Goal: Information Seeking & Learning: Learn about a topic

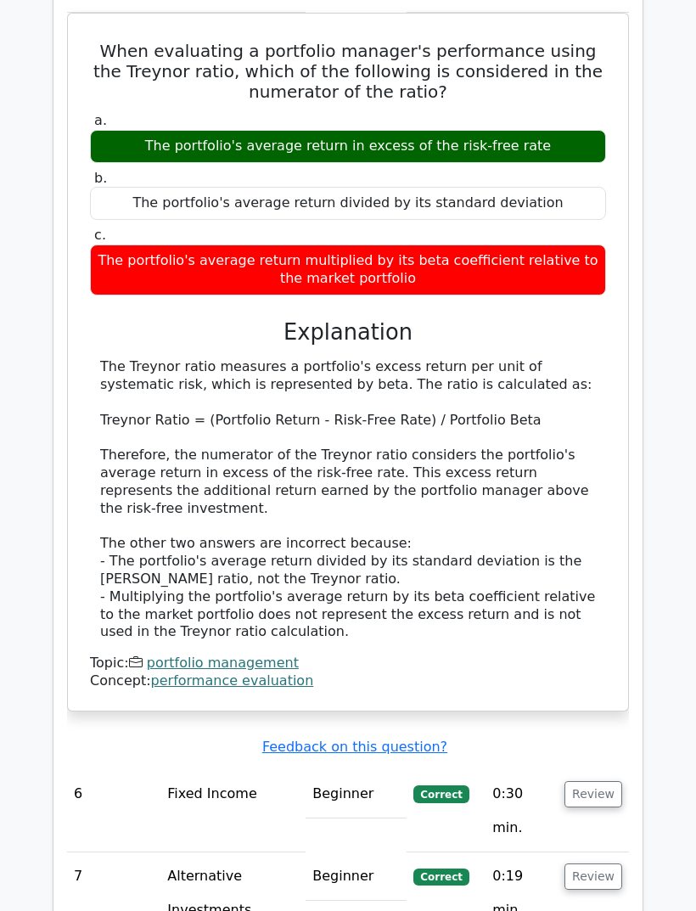
scroll to position [3641, 0]
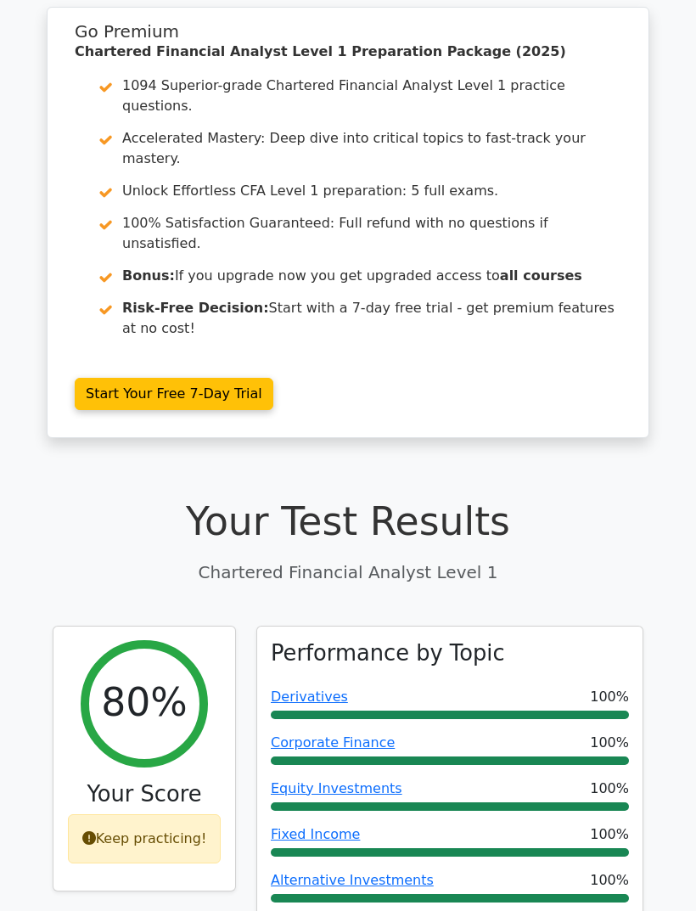
scroll to position [37, 0]
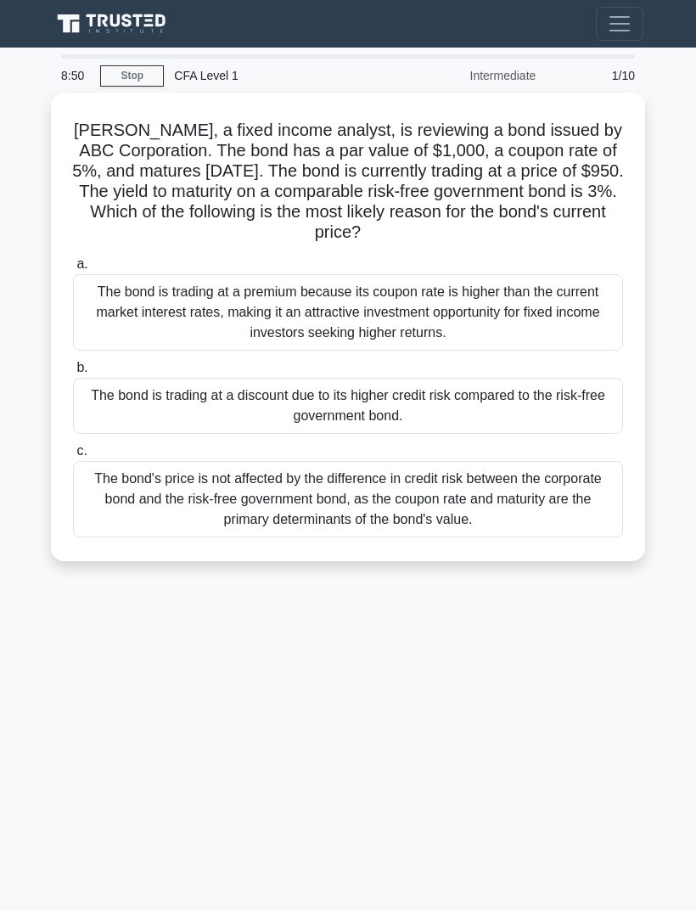
click at [562, 308] on div "The bond is trading at a premium because its coupon rate is higher than the cur…" at bounding box center [348, 312] width 550 height 76
click at [73, 270] on input "a. The bond is trading at a premium because its coupon rate is higher than the …" at bounding box center [73, 264] width 0 height 11
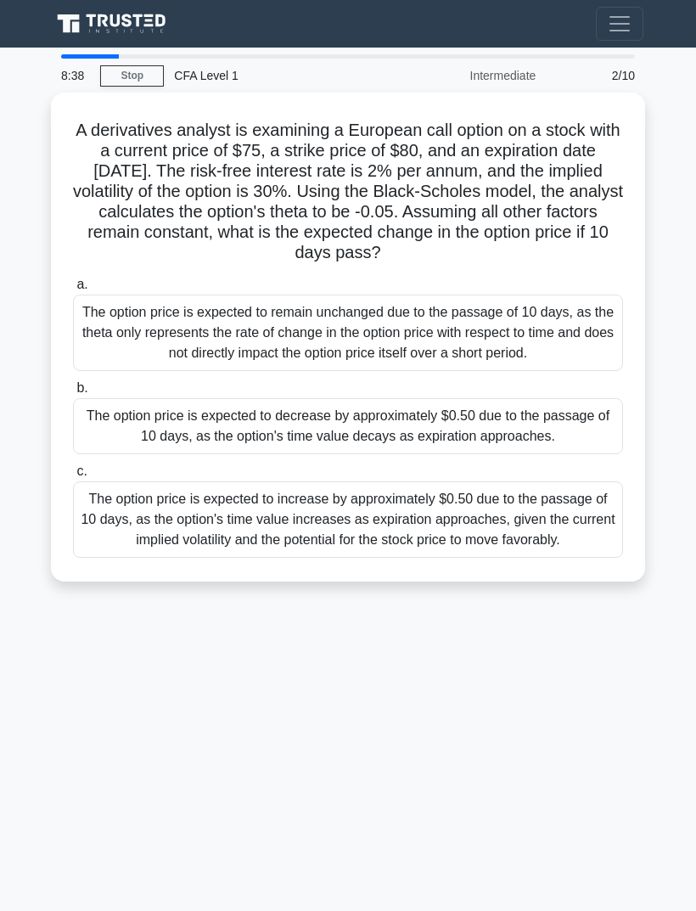
click at [120, 558] on div "The option price is expected to increase by approximately $0.50 due to the pass…" at bounding box center [348, 520] width 550 height 76
click at [73, 477] on input "c. The option price is expected to increase by approximately $0.50 due to the p…" at bounding box center [73, 471] width 0 height 11
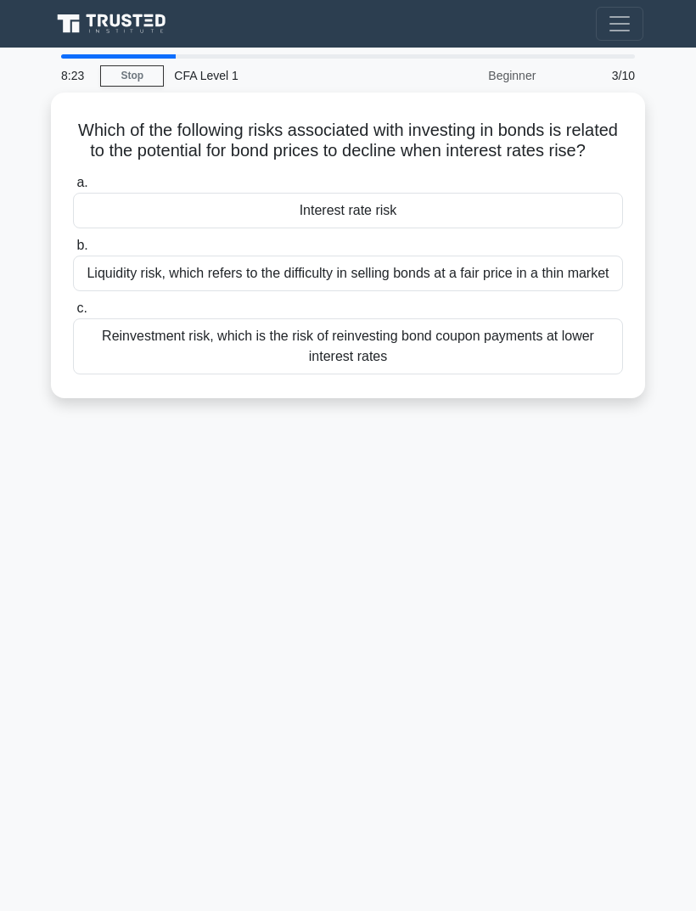
click at [96, 375] on div "Reinvestment risk, which is the risk of reinvesting bond coupon payments at low…" at bounding box center [348, 347] width 550 height 56
click at [73, 314] on input "c. Reinvestment risk, which is the risk of reinvesting bond coupon payments at …" at bounding box center [73, 308] width 0 height 11
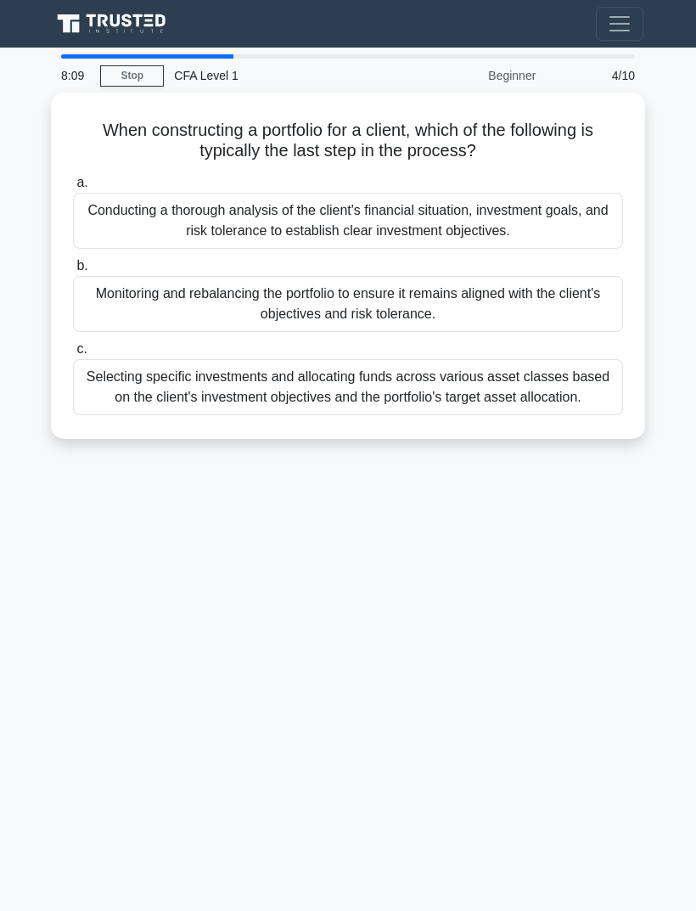
click at [87, 312] on div "Monitoring and rebalancing the portfolio to ensure it remains aligned with the …" at bounding box center [348, 304] width 550 height 56
click at [73, 272] on input "b. Monitoring and rebalancing the portfolio to ensure it remains aligned with t…" at bounding box center [73, 266] width 0 height 11
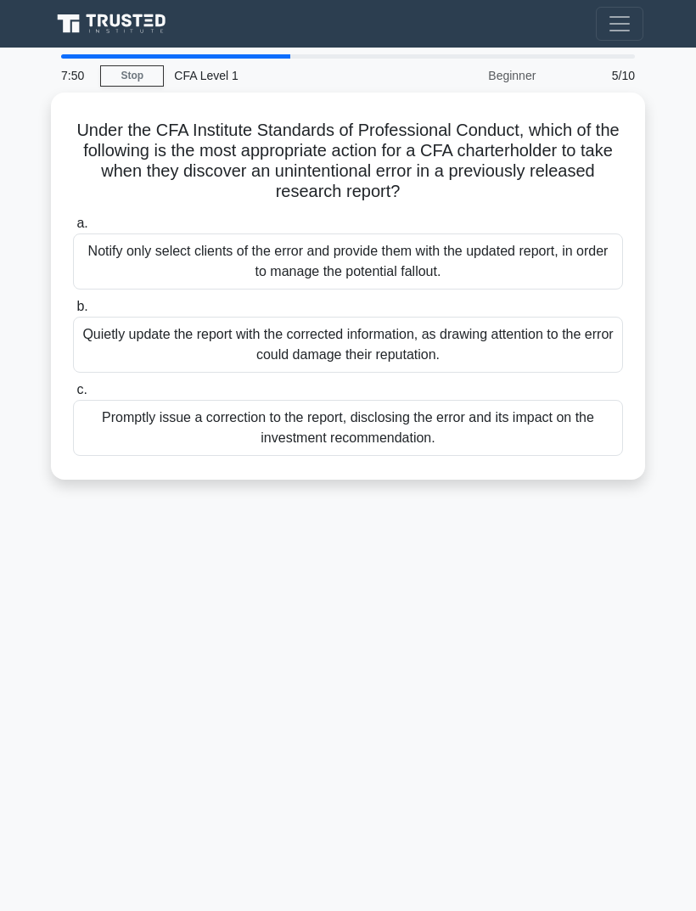
click at [76, 277] on div "Notify only select clients of the error and provide them with the updated repor…" at bounding box center [348, 262] width 550 height 56
click at [73, 229] on input "a. Notify only select clients of the error and provide them with the updated re…" at bounding box center [73, 223] width 0 height 11
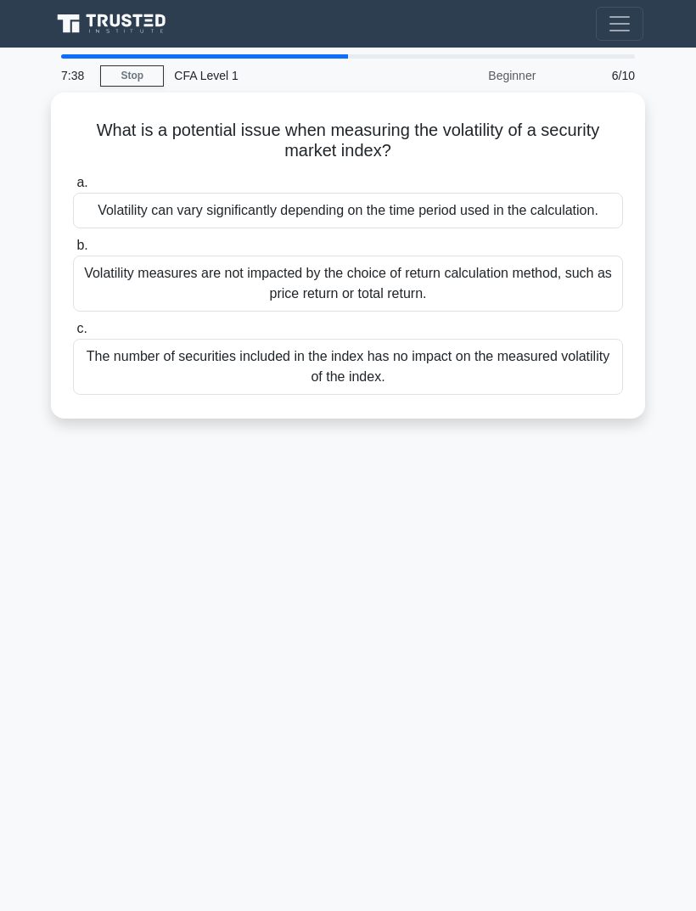
click at [91, 299] on div "Volatility measures are not impacted by the choice of return calculation method…" at bounding box center [348, 284] width 550 height 56
click at [73, 251] on input "b. Volatility measures are not impacted by the choice of return calculation met…" at bounding box center [73, 245] width 0 height 11
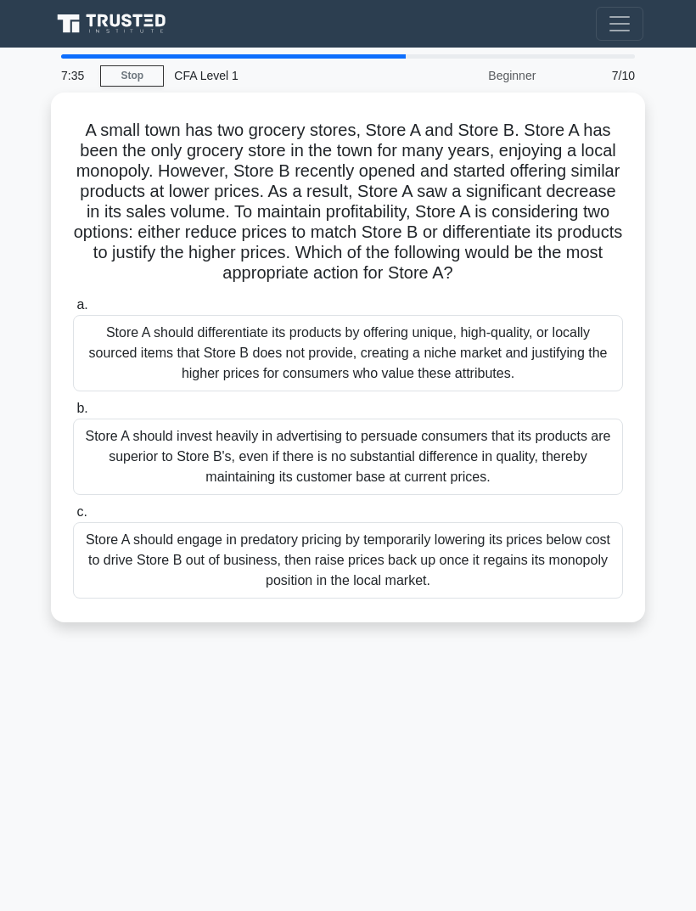
click at [88, 361] on div "Store A should differentiate its products by offering unique, high-quality, or …" at bounding box center [348, 353] width 550 height 76
click at [73, 311] on input "a. Store A should differentiate its products by offering unique, high-quality, …" at bounding box center [73, 305] width 0 height 11
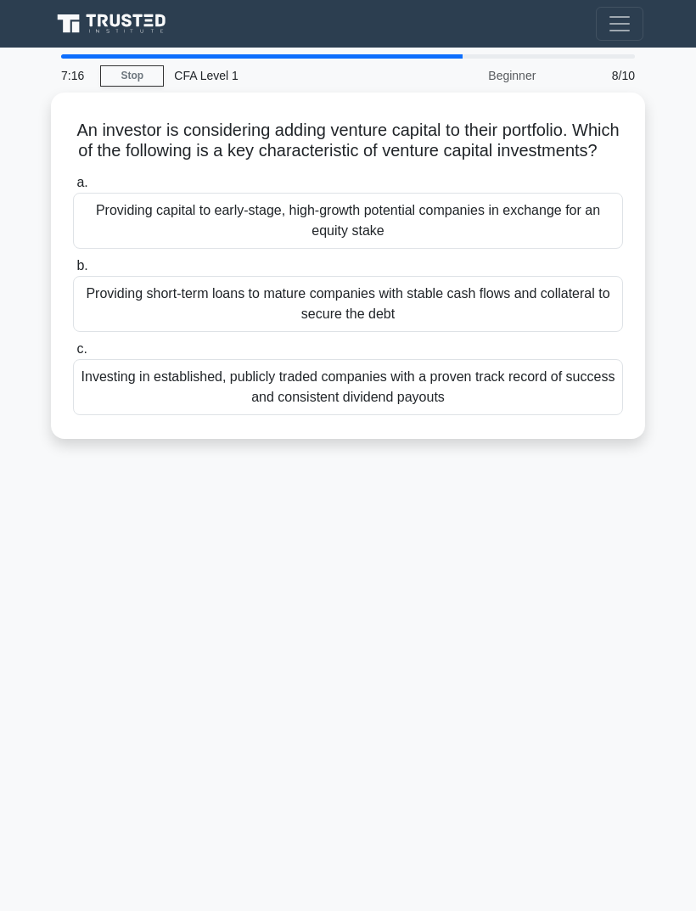
click at [102, 322] on div "Providing short-term loans to mature companies with stable cash flows and colla…" at bounding box center [348, 304] width 550 height 56
click at [73, 272] on input "b. Providing short-term loans to mature companies with stable cash flows and co…" at bounding box center [73, 266] width 0 height 11
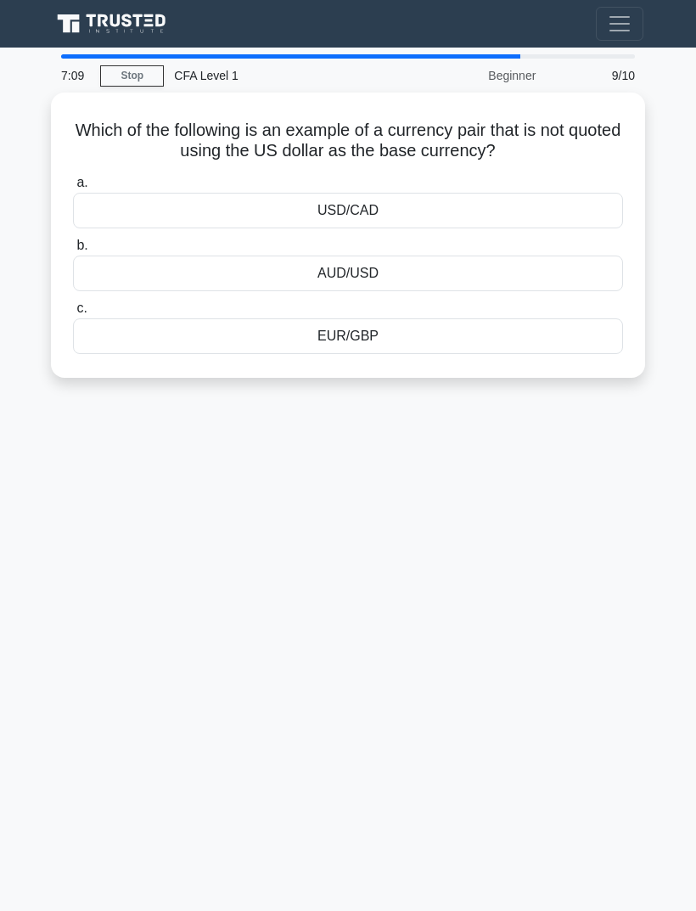
click at [99, 330] on div "EUR/GBP" at bounding box center [348, 337] width 550 height 36
click at [73, 314] on input "c. EUR/GBP" at bounding box center [73, 308] width 0 height 11
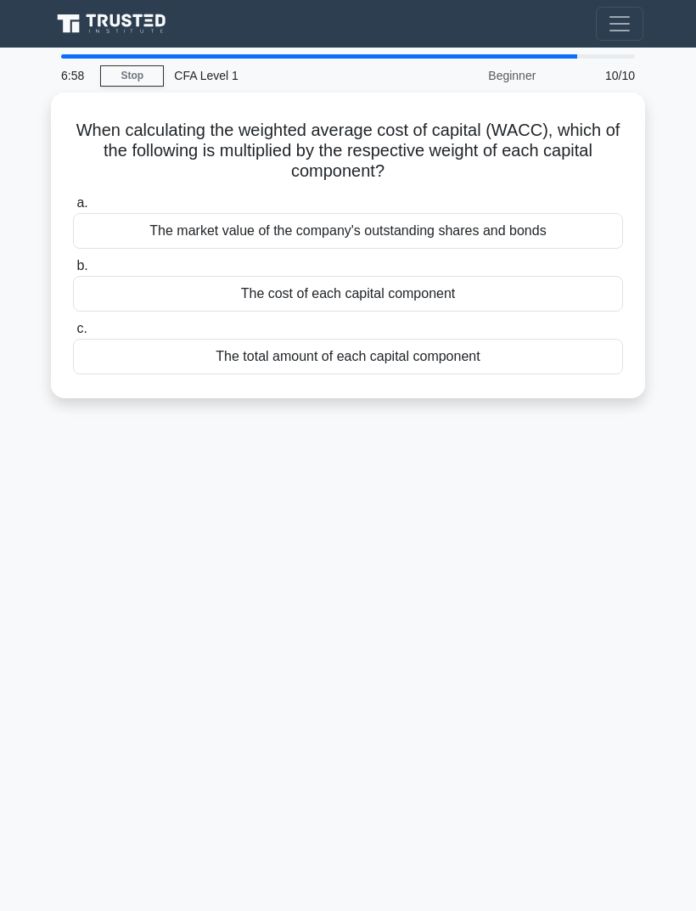
click at [79, 296] on div "The cost of each capital component" at bounding box center [348, 294] width 550 height 36
click at [73, 272] on input "b. The cost of each capital component" at bounding box center [73, 266] width 0 height 11
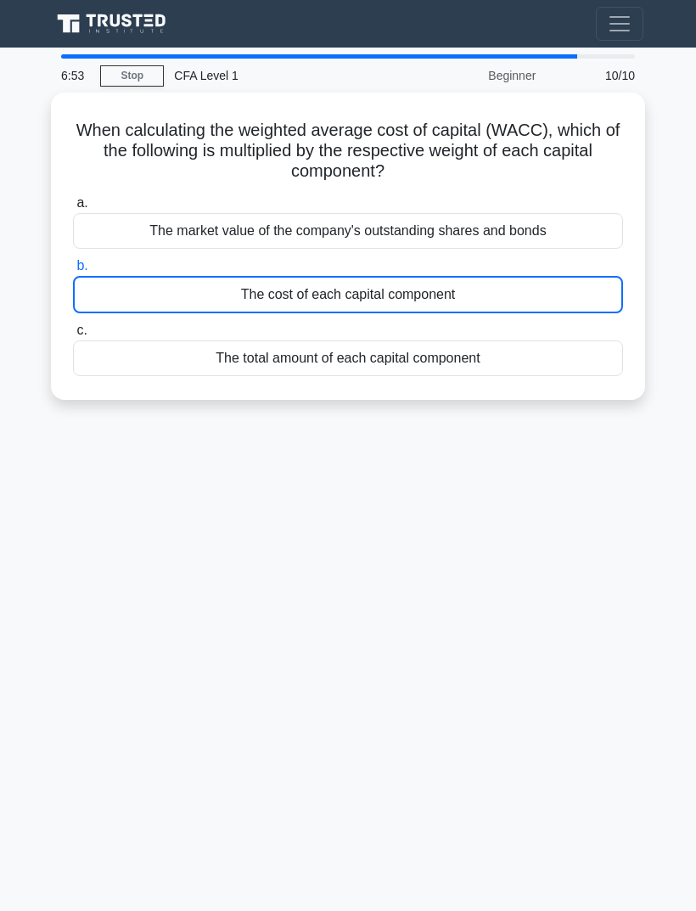
click at [616, 32] on span "Toggle navigation" at bounding box center [619, 23] width 25 height 25
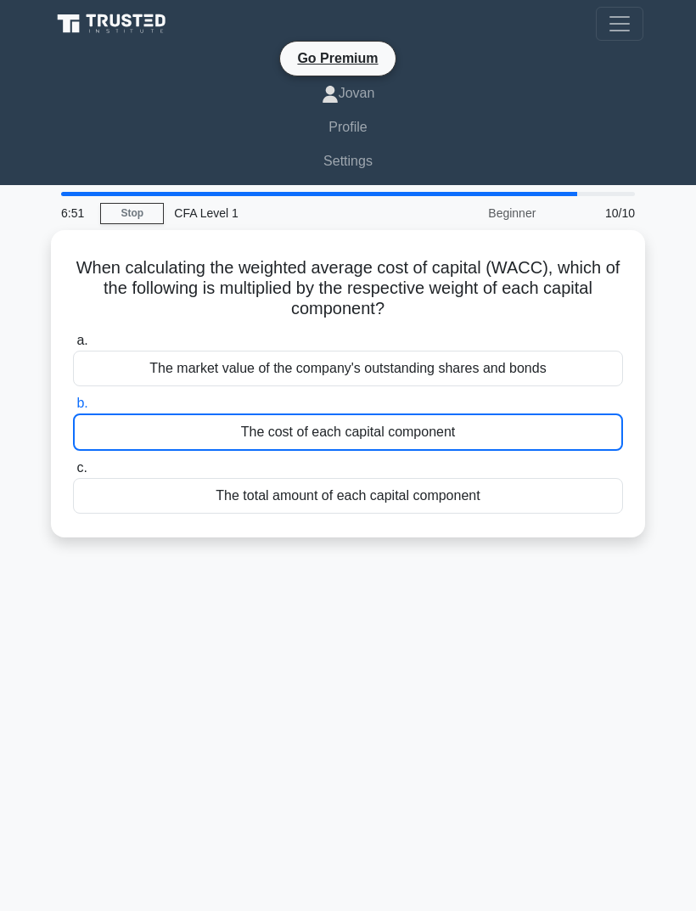
click at [361, 127] on link "Profile" at bounding box center [348, 127] width 591 height 34
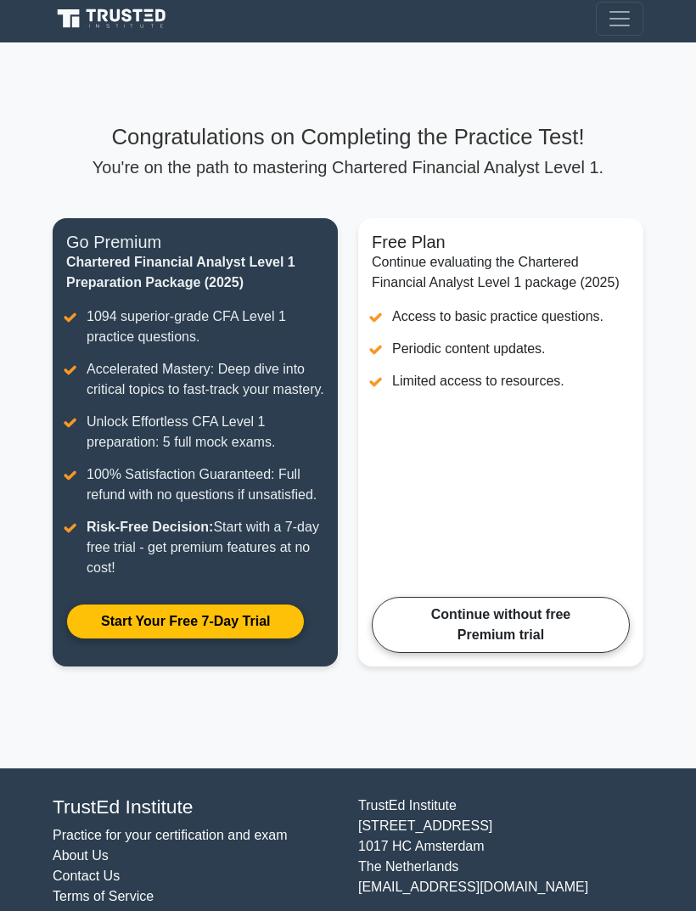
scroll to position [33, 0]
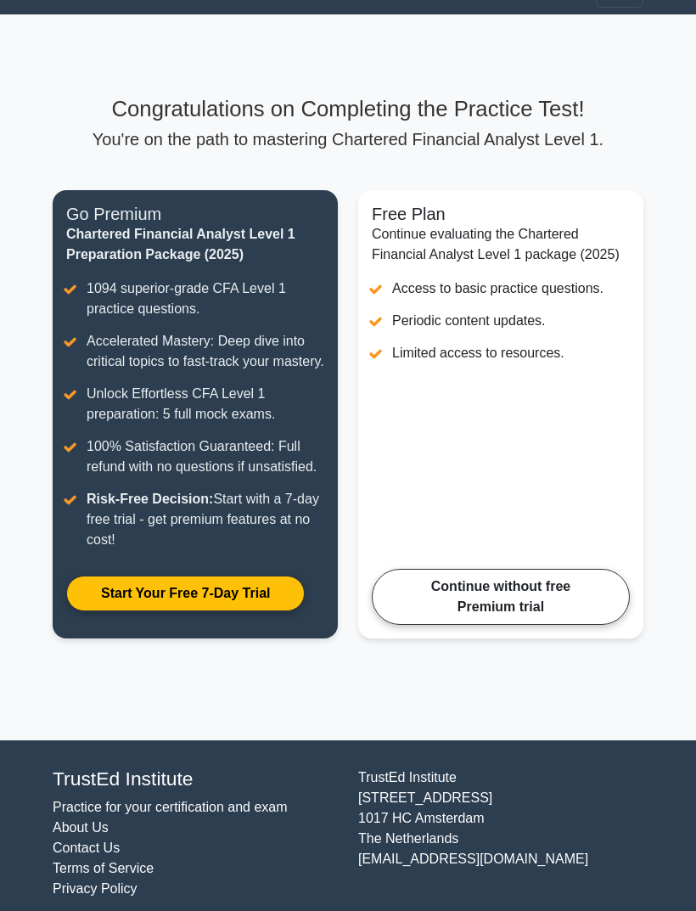
click at [589, 625] on link "Continue without free Premium trial" at bounding box center [501, 597] width 258 height 56
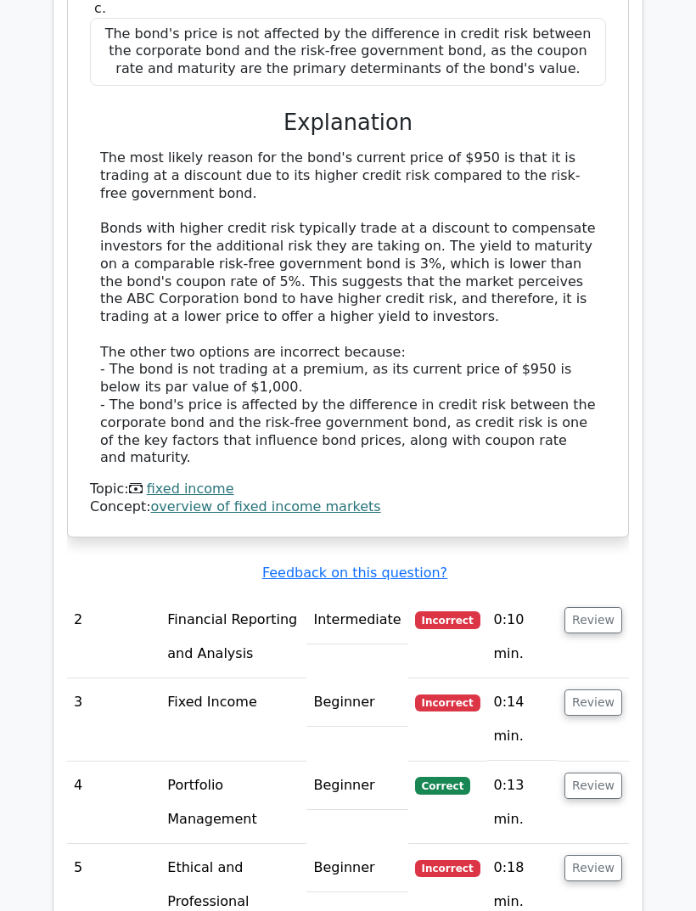
scroll to position [1916, 0]
click at [161, 596] on td "Financial Reporting and Analysis" at bounding box center [234, 637] width 146 height 82
click at [138, 596] on td "2" at bounding box center [113, 637] width 93 height 82
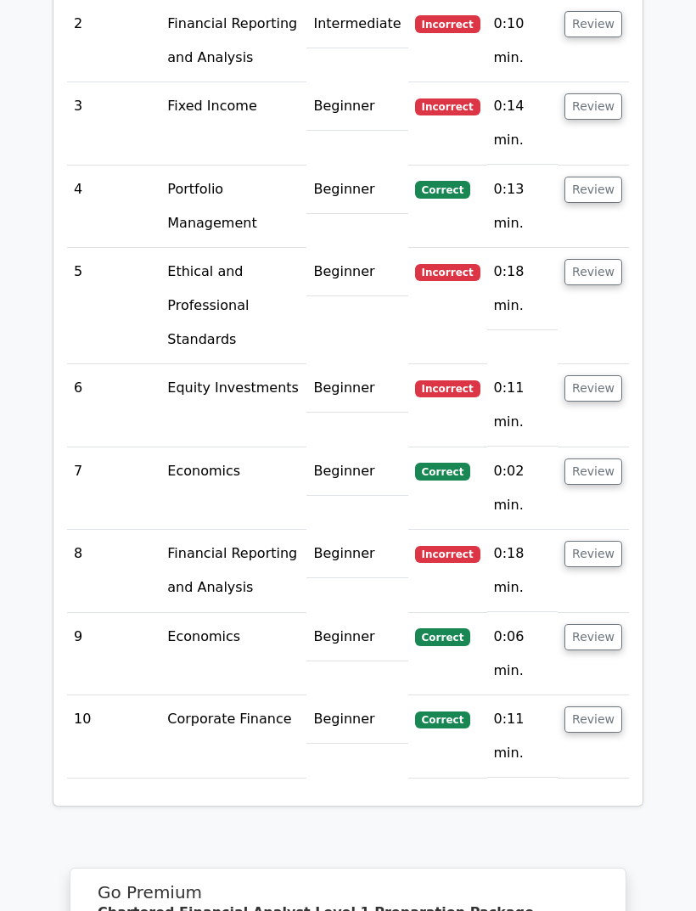
click at [607, 542] on button "Review" at bounding box center [594, 555] width 58 height 26
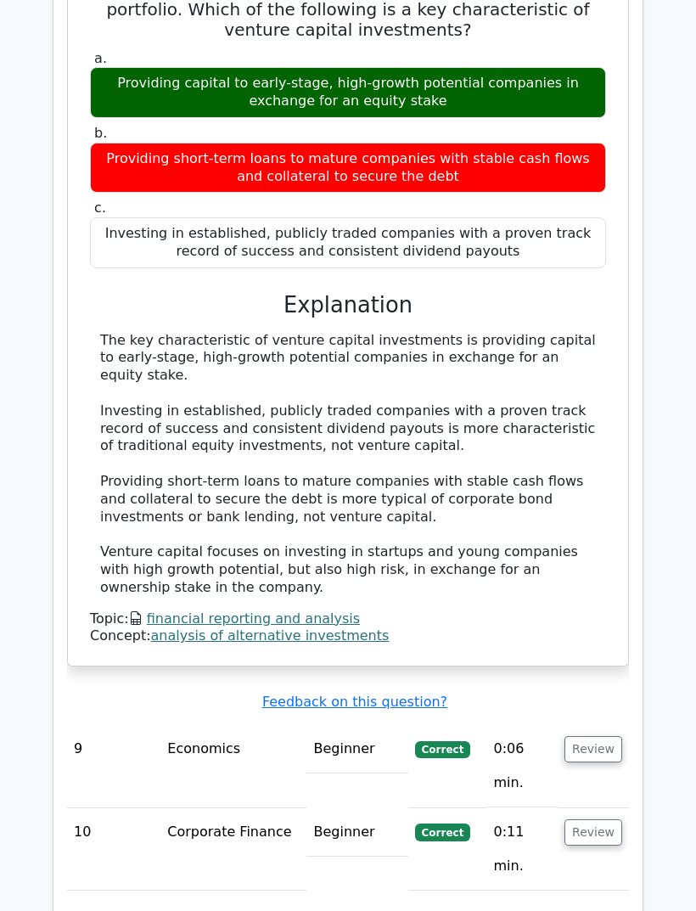
click at [600, 820] on button "Review" at bounding box center [594, 833] width 58 height 26
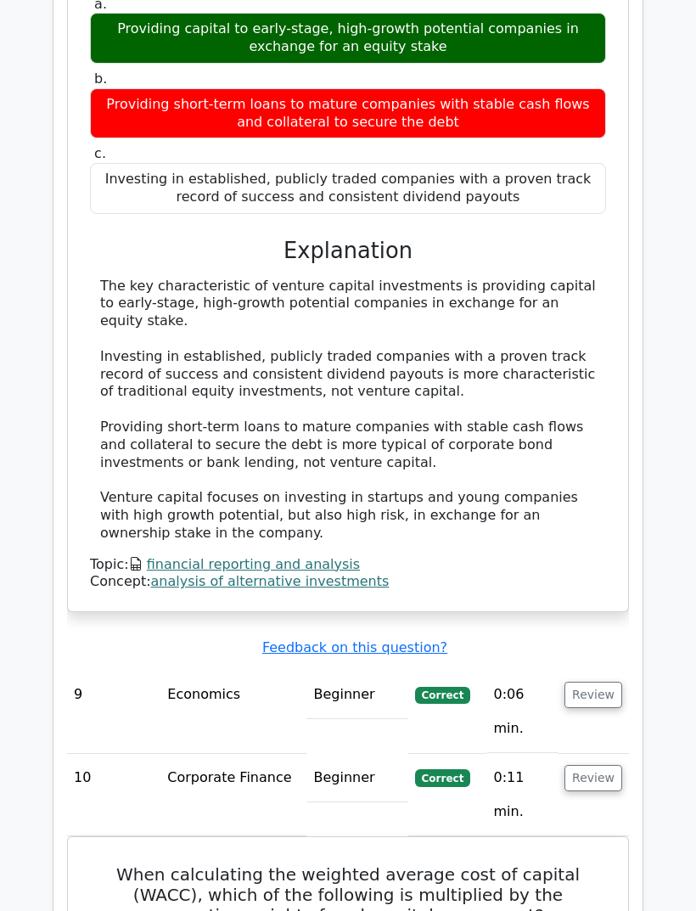
scroll to position [3229, 0]
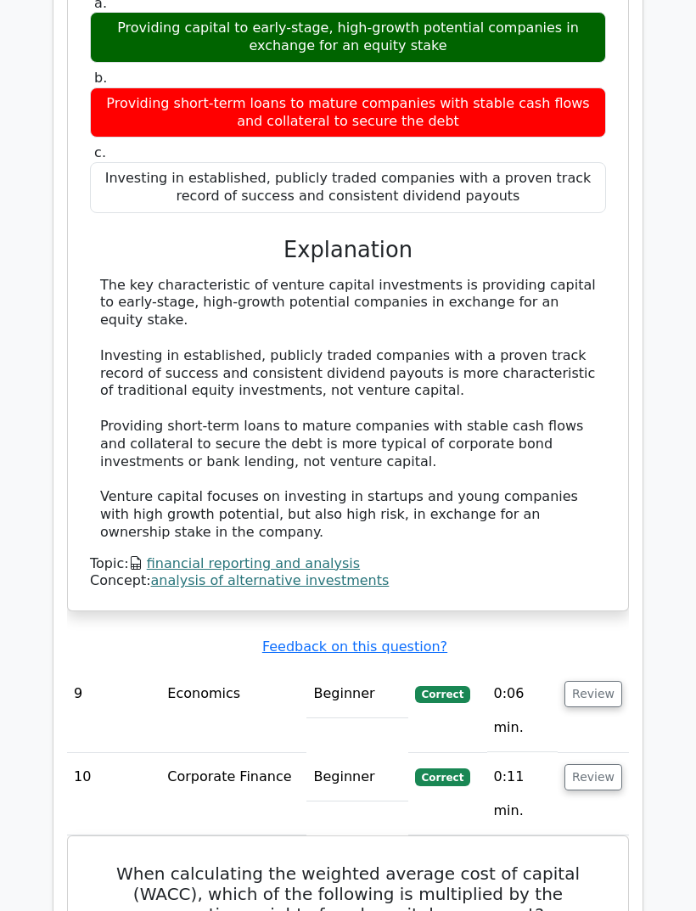
click at [608, 682] on button "Review" at bounding box center [594, 695] width 58 height 26
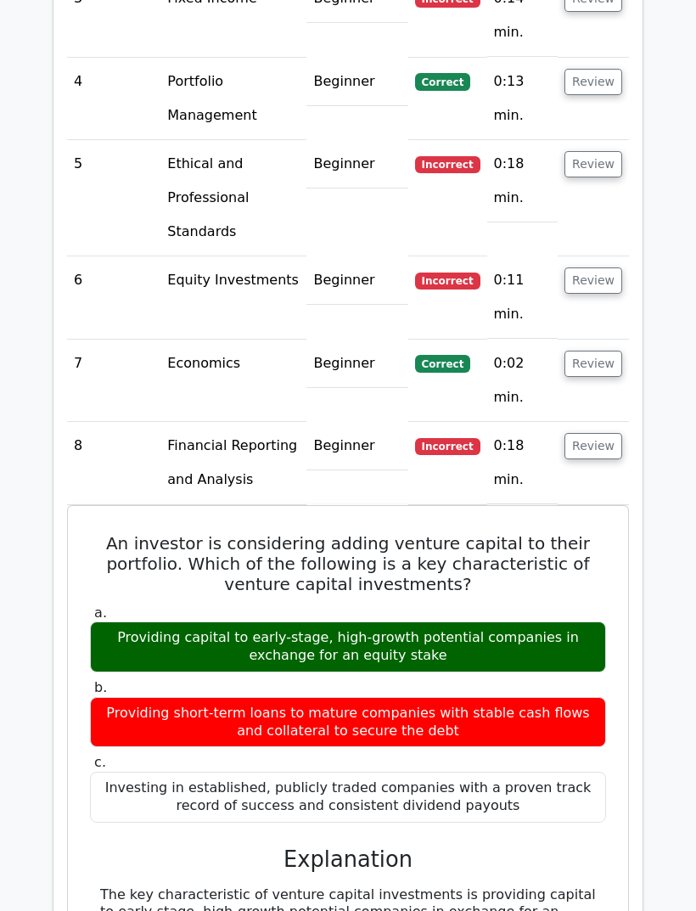
scroll to position [2619, 0]
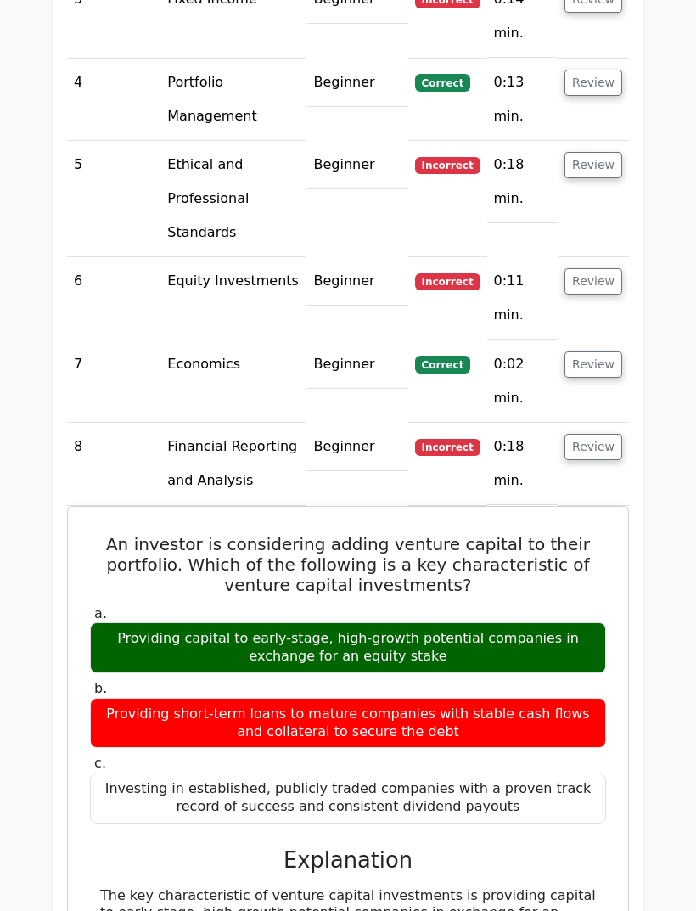
click at [595, 434] on button "Review" at bounding box center [594, 447] width 58 height 26
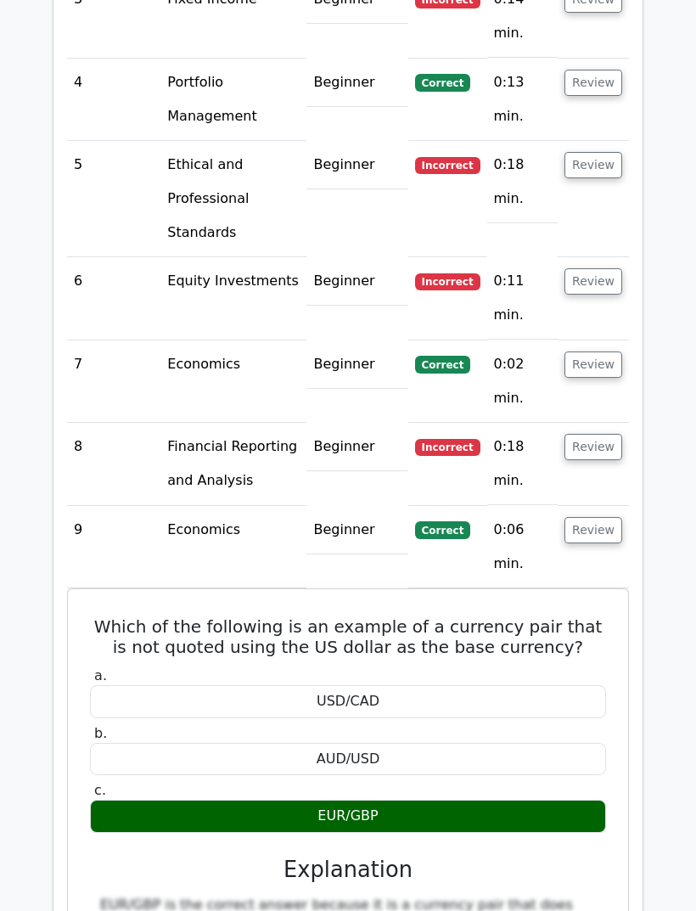
click at [608, 352] on button "Review" at bounding box center [594, 365] width 58 height 26
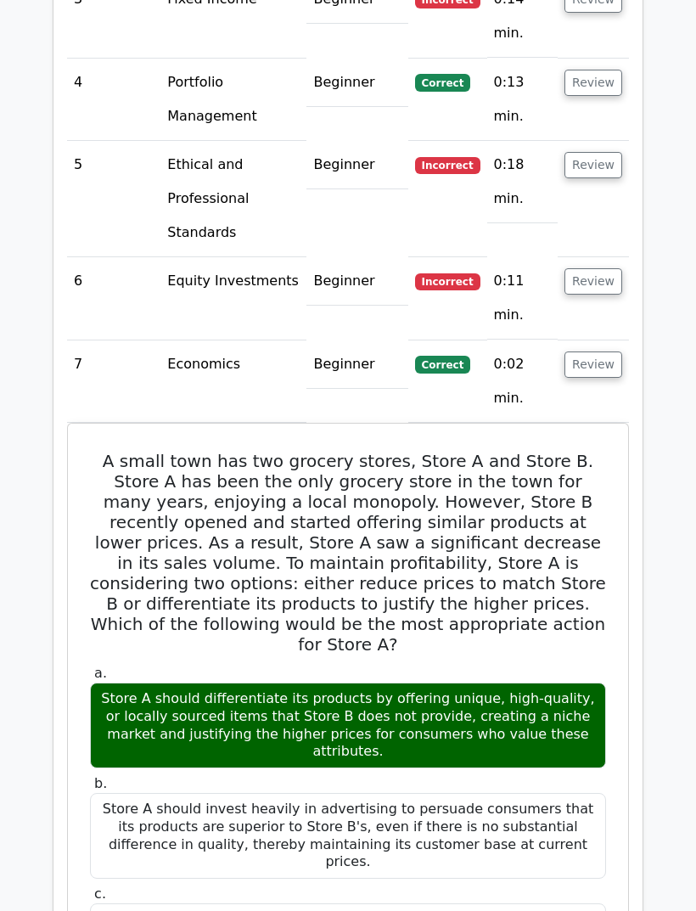
click at [606, 352] on button "Review" at bounding box center [594, 365] width 58 height 26
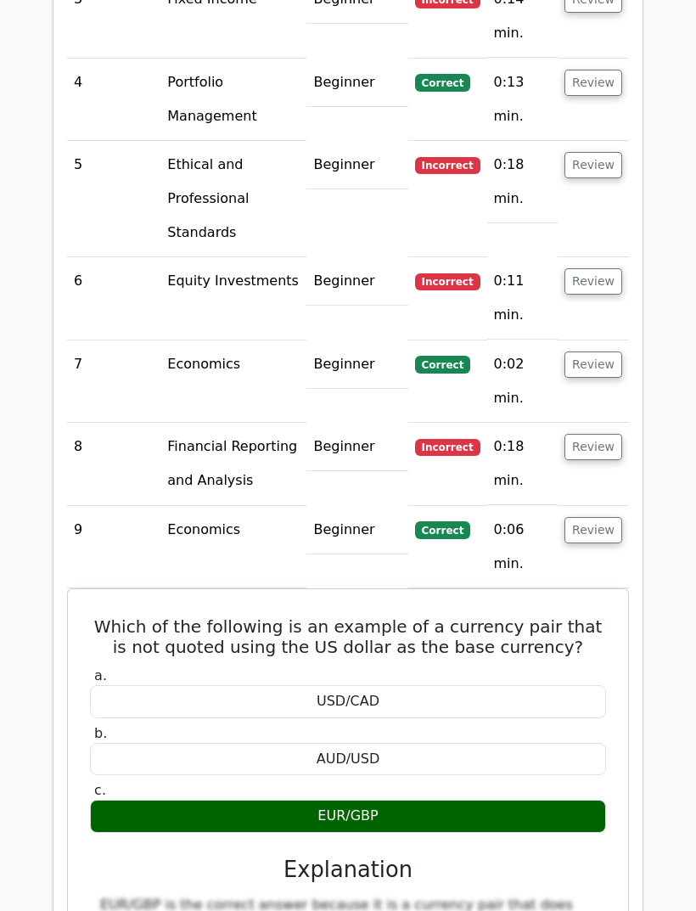
click at [593, 268] on button "Review" at bounding box center [594, 281] width 58 height 26
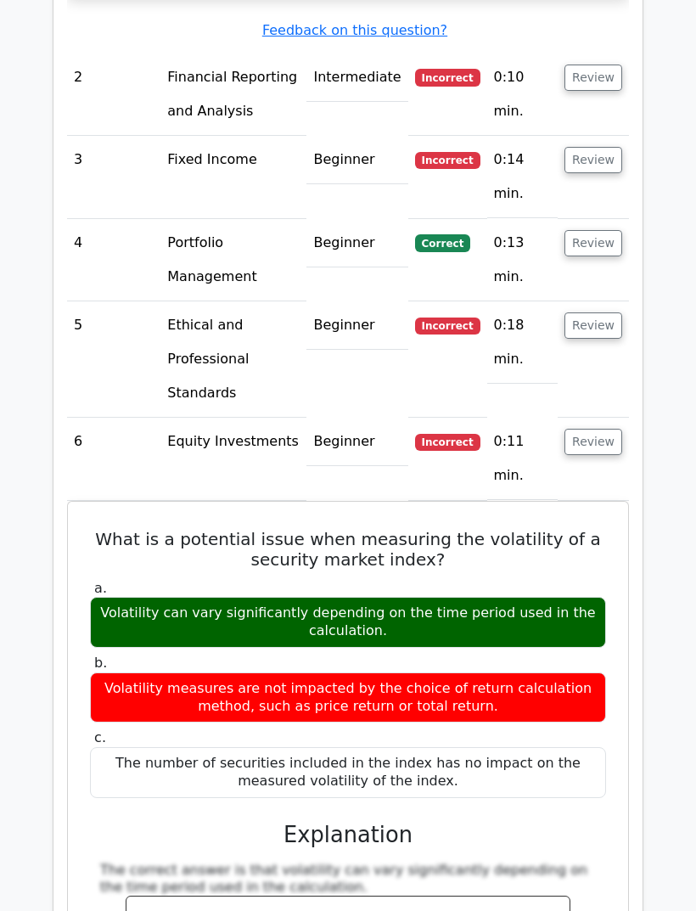
scroll to position [2455, 0]
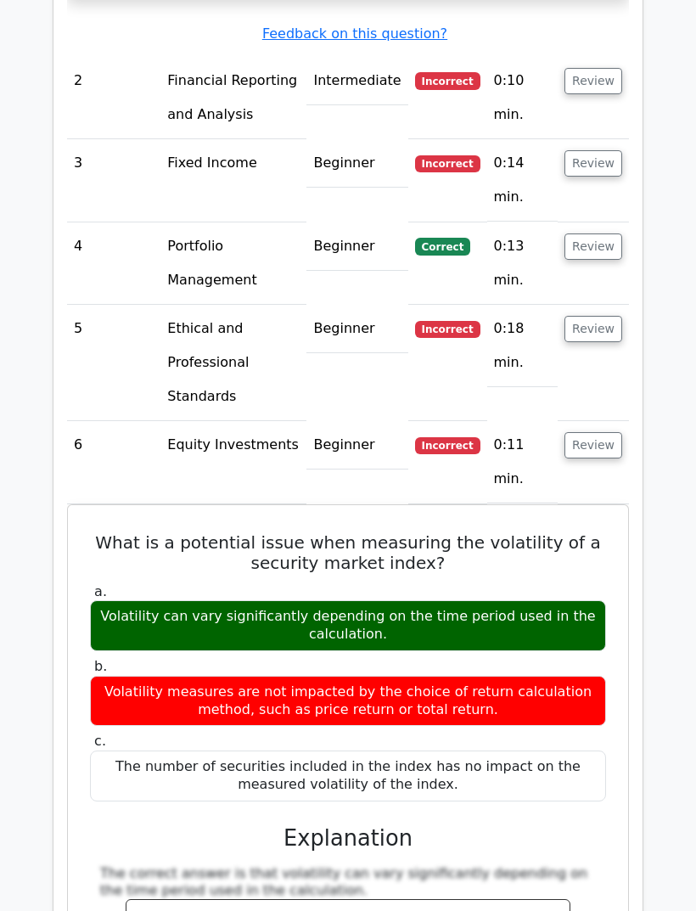
click at [588, 316] on button "Review" at bounding box center [594, 329] width 58 height 26
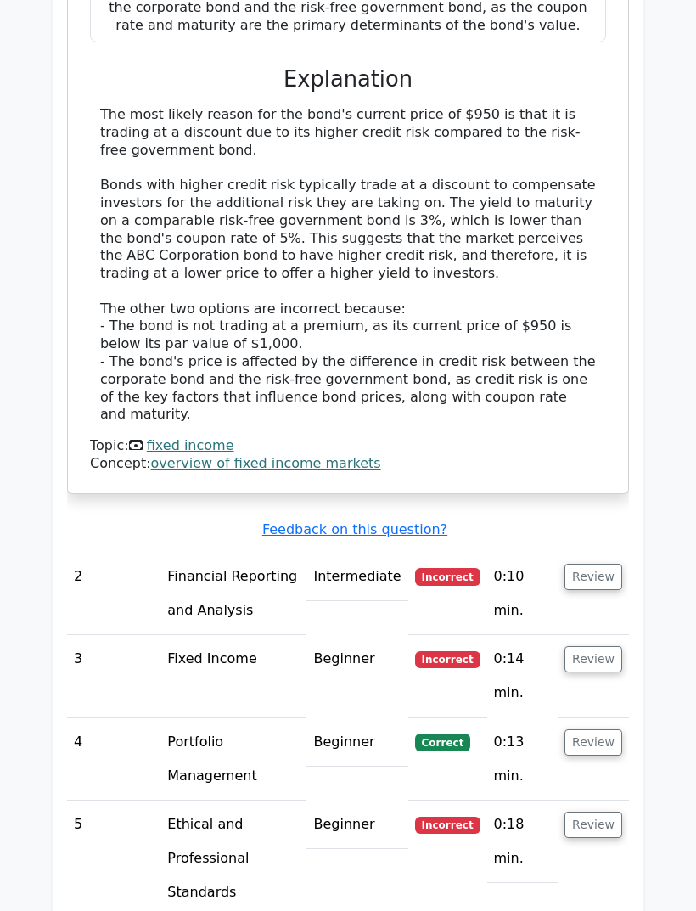
scroll to position [1953, 0]
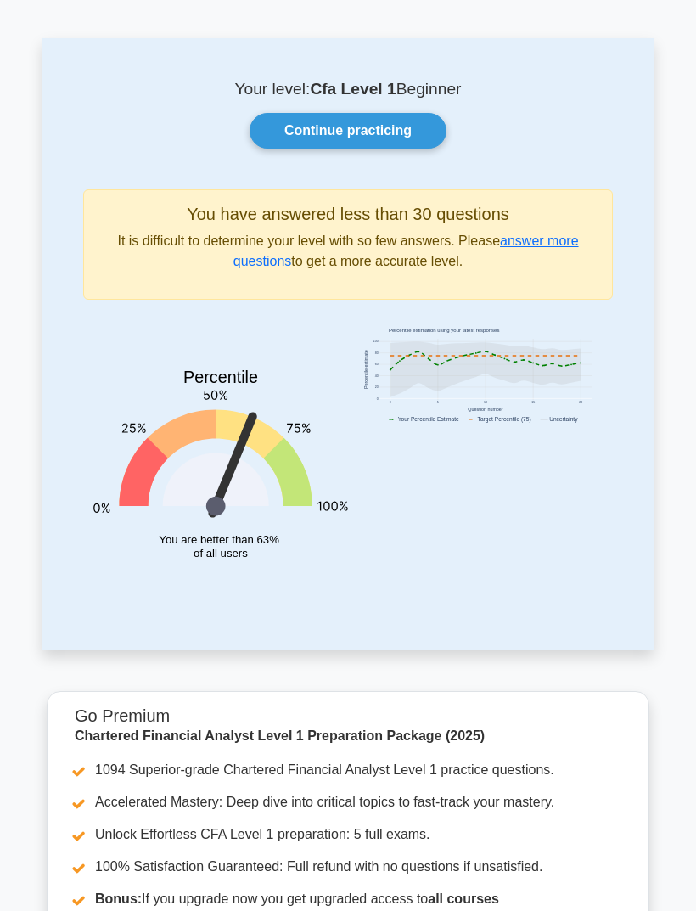
scroll to position [49, 0]
click at [579, 245] on link "answer more questions" at bounding box center [407, 251] width 346 height 35
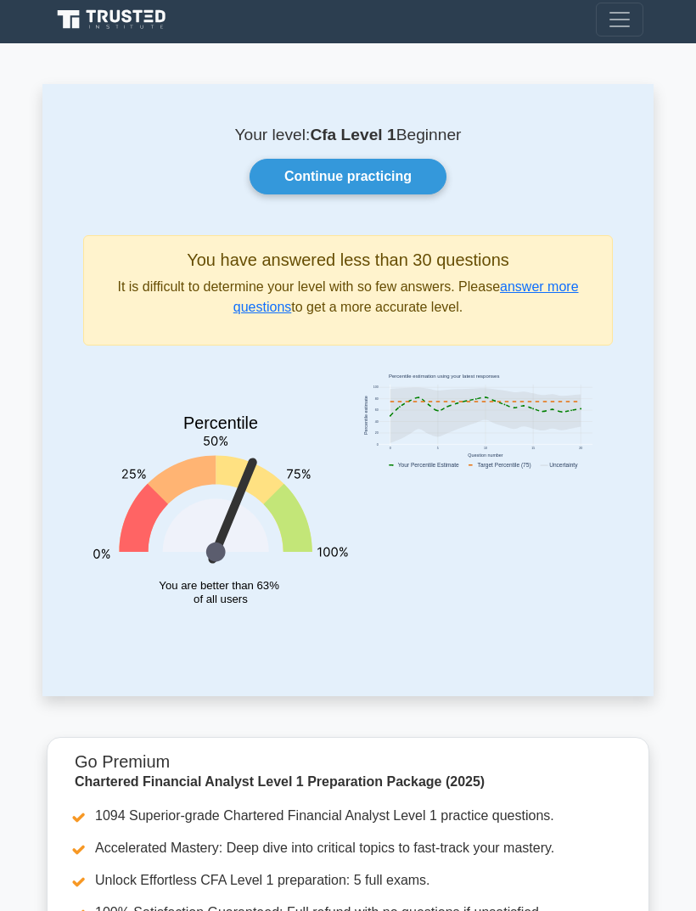
scroll to position [0, 0]
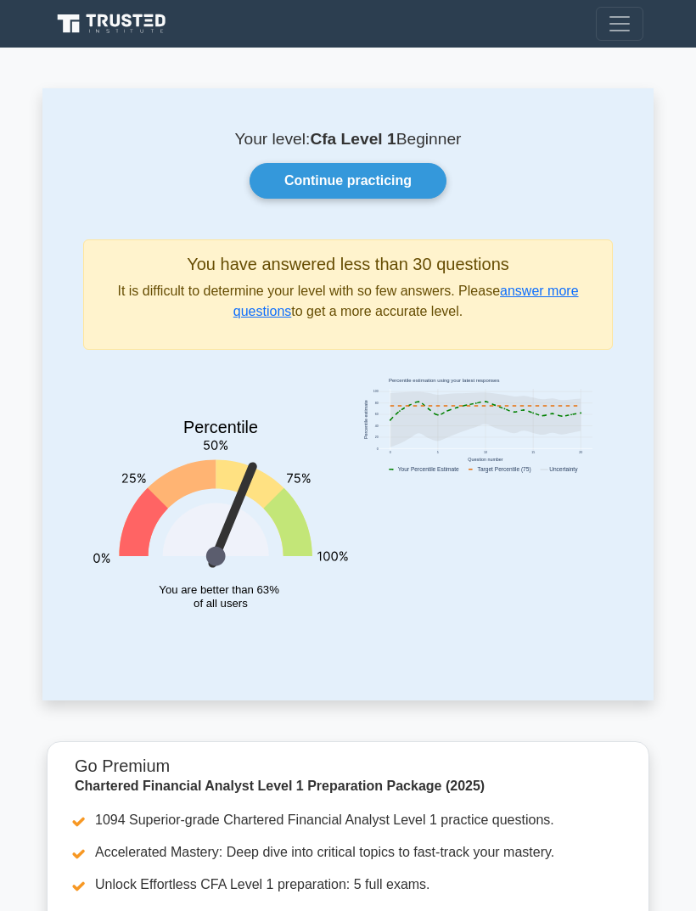
click at [414, 178] on link "Continue practicing" at bounding box center [348, 181] width 197 height 36
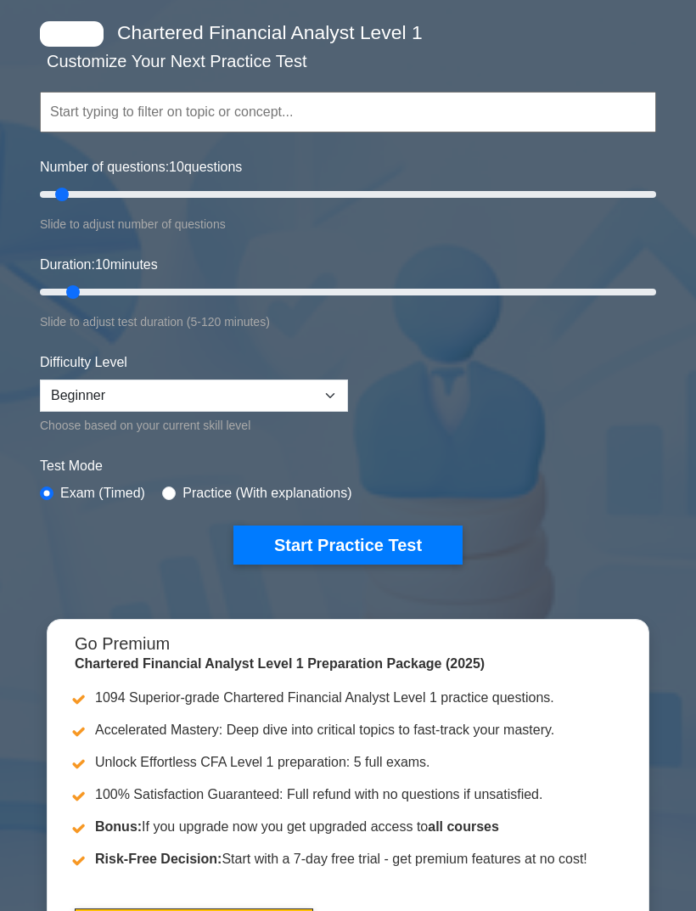
scroll to position [72, 0]
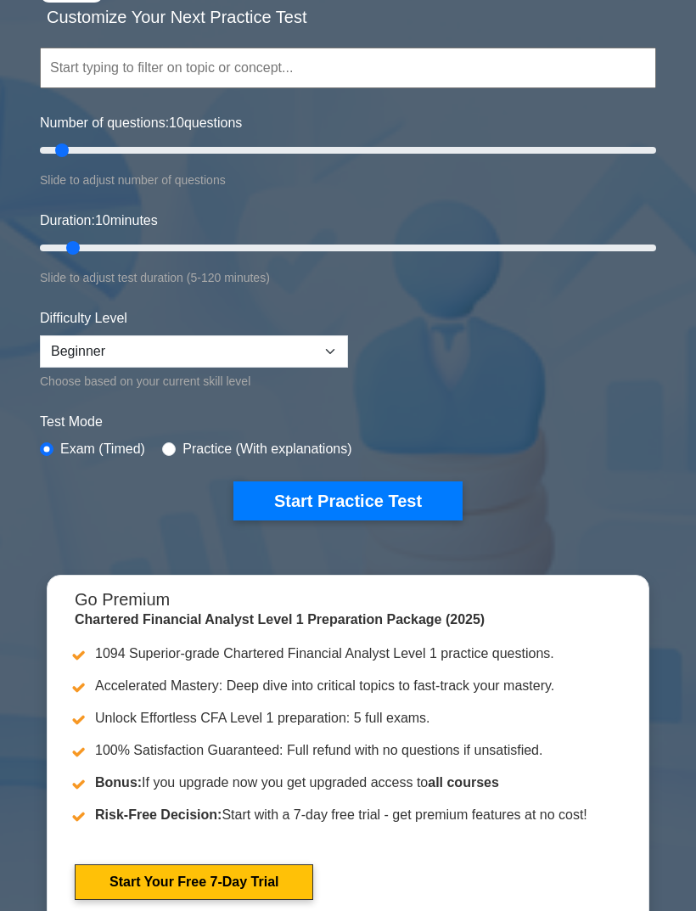
scroll to position [275, 0]
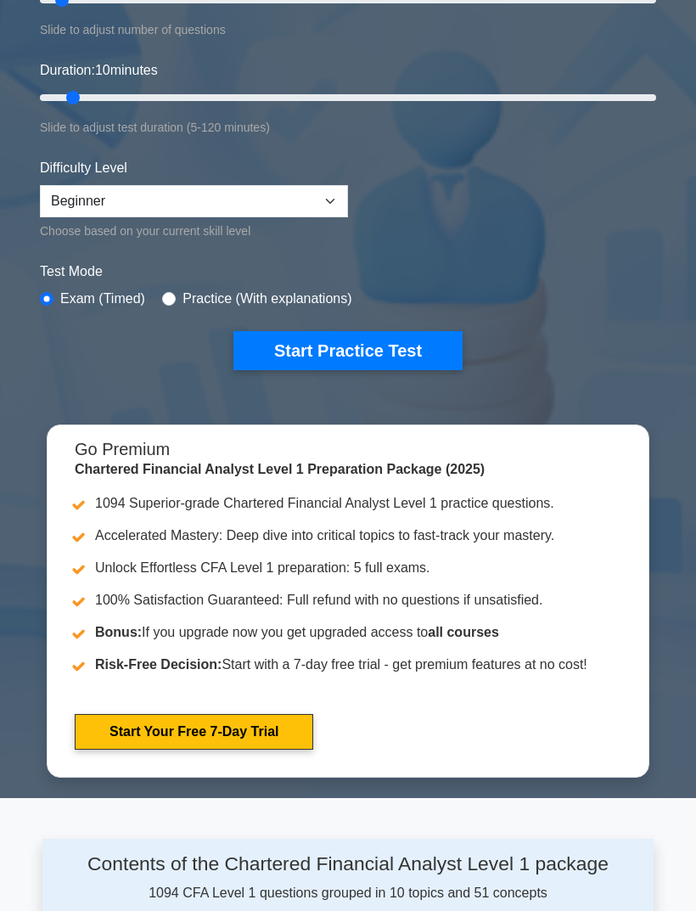
click at [420, 364] on button "Start Practice Test" at bounding box center [348, 350] width 229 height 39
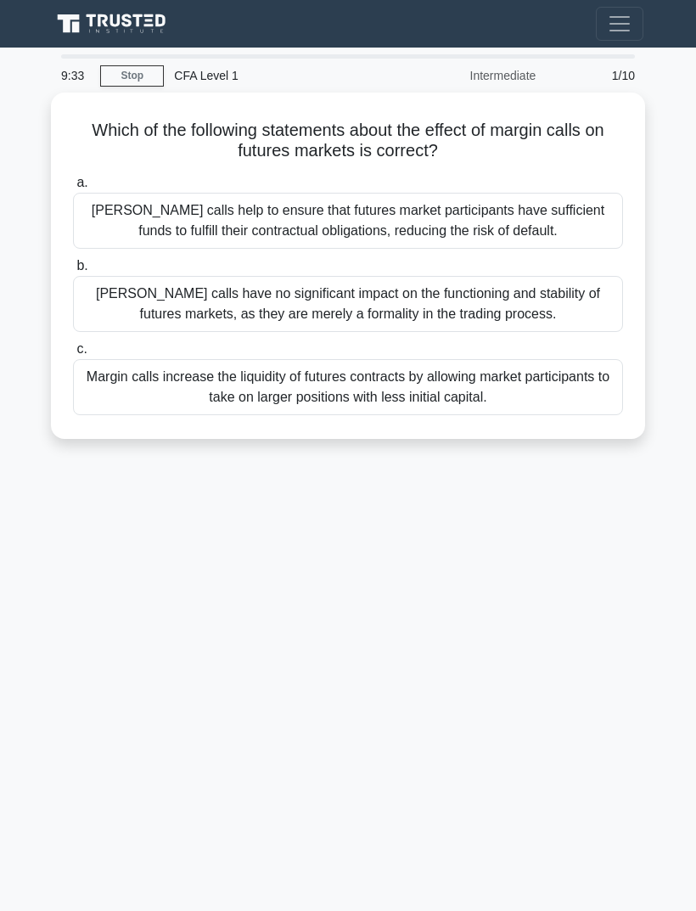
click at [560, 206] on div "[PERSON_NAME] calls help to ensure that futures market participants have suffic…" at bounding box center [348, 221] width 550 height 56
click at [73, 189] on input "a. Margin calls help to ensure that futures market participants have sufficient…" at bounding box center [73, 183] width 0 height 11
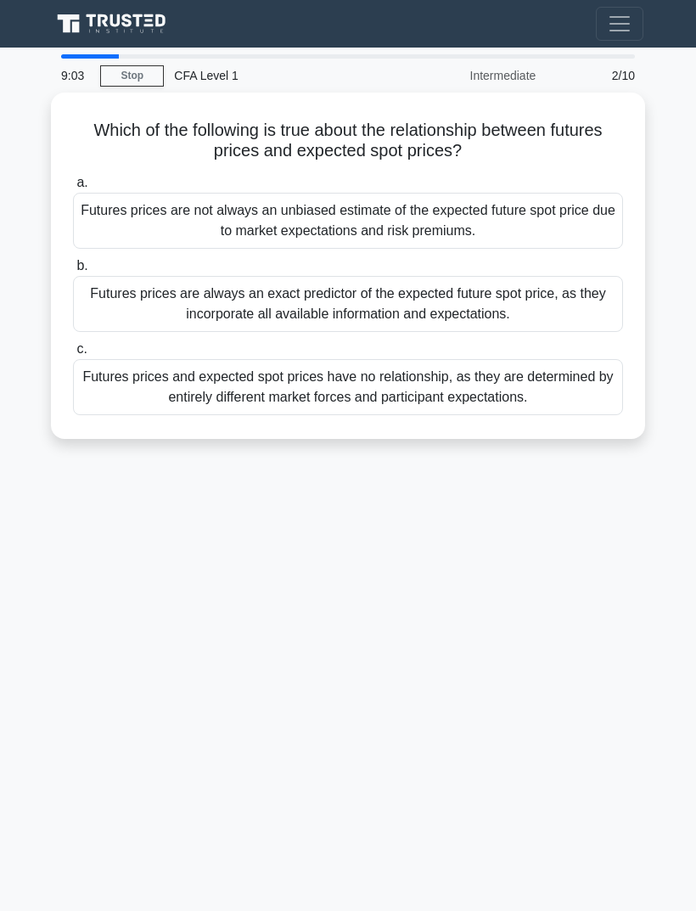
click at [554, 209] on div "Futures prices are not always an unbiased estimate of the expected future spot …" at bounding box center [348, 221] width 550 height 56
click at [73, 189] on input "a. Futures prices are not always an unbiased estimate of the expected future sp…" at bounding box center [73, 183] width 0 height 11
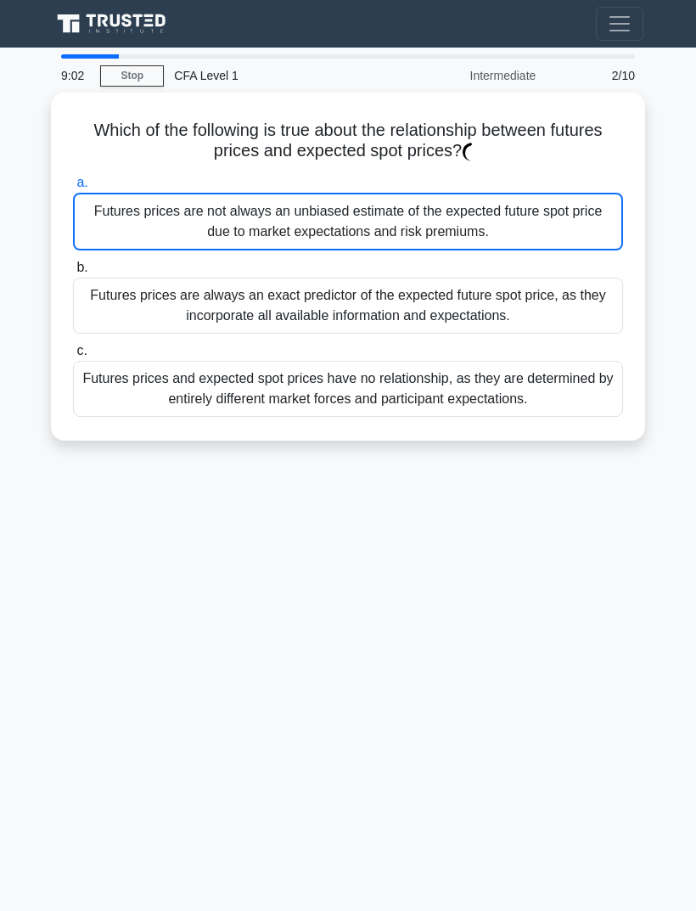
click at [549, 285] on div "Futures prices are always an exact predictor of the expected future spot price,…" at bounding box center [348, 306] width 550 height 56
click at [73, 273] on input "b. Futures prices are always an exact predictor of the expected future spot pri…" at bounding box center [73, 267] width 0 height 11
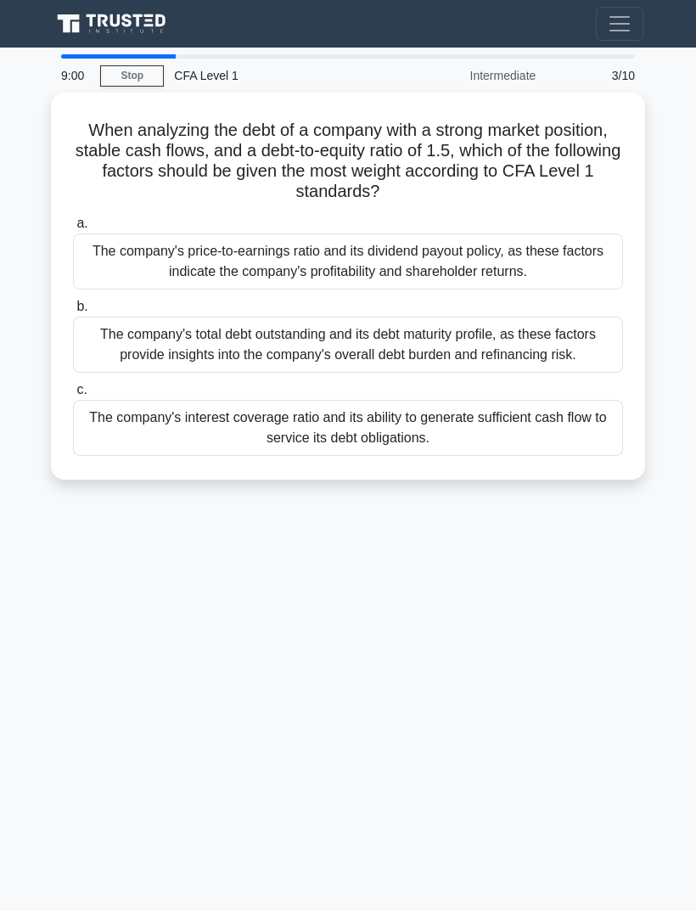
click at [623, 76] on div "3/10" at bounding box center [595, 76] width 99 height 34
click at [556, 350] on div "The company's total debt outstanding and its debt maturity profile, as these fa…" at bounding box center [348, 345] width 550 height 56
click at [73, 313] on input "b. The company's total debt outstanding and its debt maturity profile, as these…" at bounding box center [73, 307] width 0 height 11
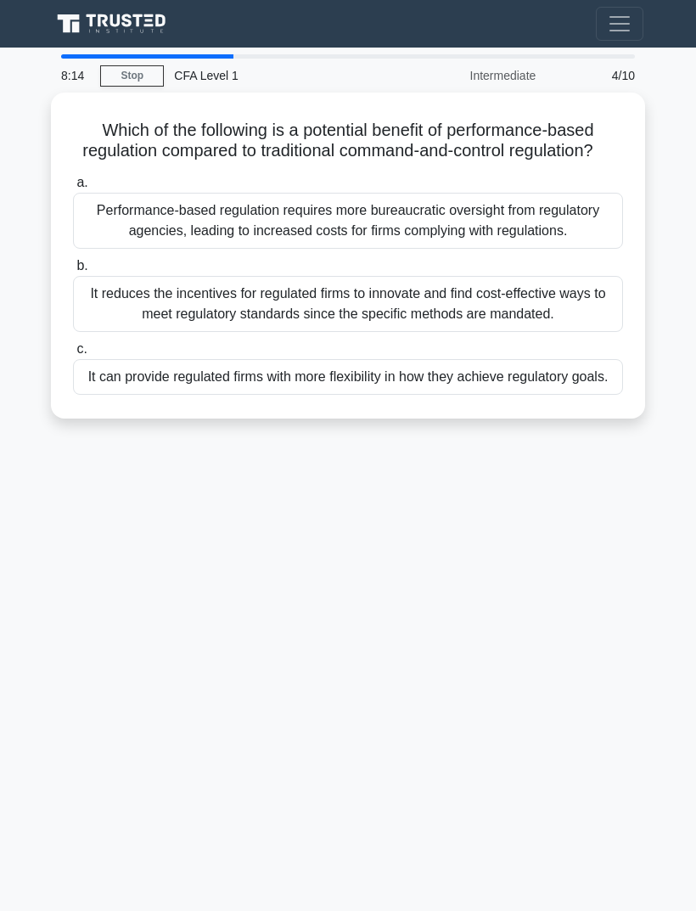
click at [553, 324] on div "It reduces the incentives for regulated firms to innovate and find cost-effecti…" at bounding box center [348, 304] width 550 height 56
click at [73, 272] on input "b. It reduces the incentives for regulated firms to innovate and find cost-effe…" at bounding box center [73, 266] width 0 height 11
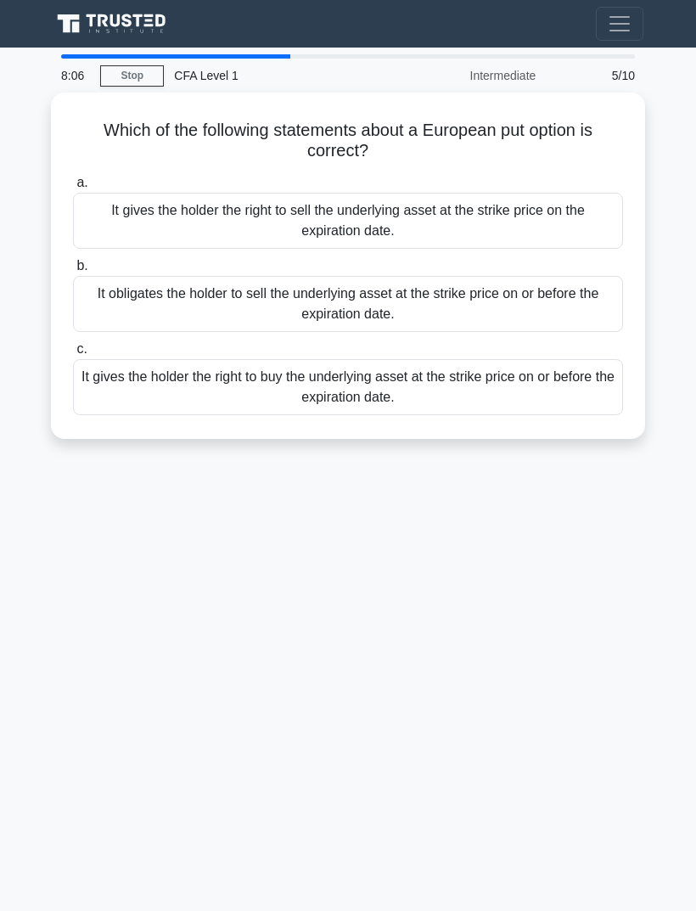
click at [535, 210] on div "It gives the holder the right to sell the underlying asset at the strike price …" at bounding box center [348, 221] width 550 height 56
click at [73, 189] on input "a. It gives the holder the right to sell the underlying asset at the strike pri…" at bounding box center [73, 183] width 0 height 11
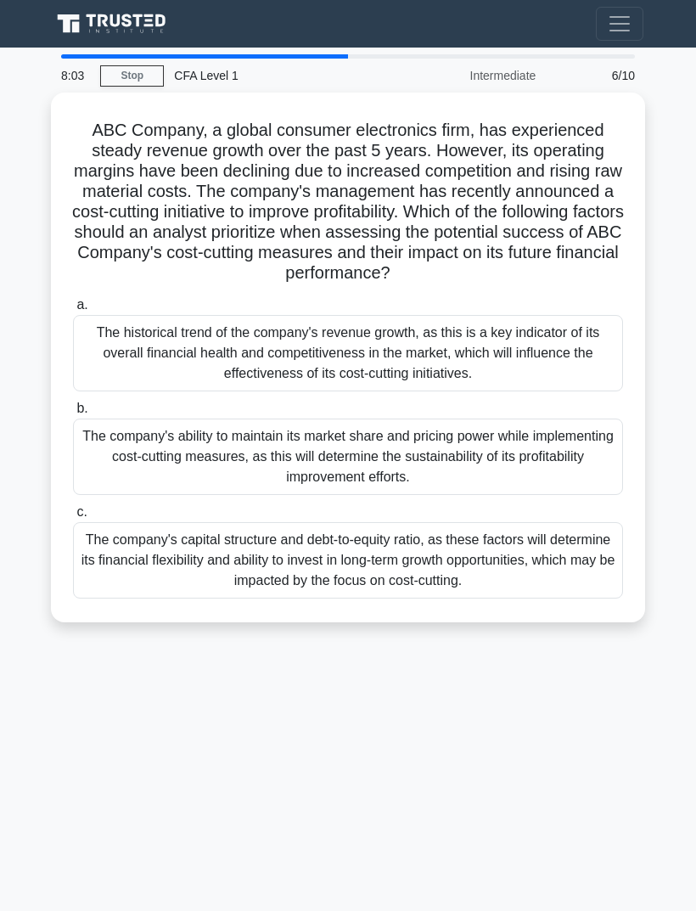
click at [451, 898] on div "8:03 Stop CFA Level 1 Intermediate 6/10 ABC Company, a global consumer electron…" at bounding box center [348, 478] width 612 height 849
click at [90, 344] on div "The historical trend of the company's revenue growth, as this is a key indicato…" at bounding box center [348, 353] width 550 height 76
click at [73, 311] on input "a. The historical trend of the company's revenue growth, as this is a key indic…" at bounding box center [73, 305] width 0 height 11
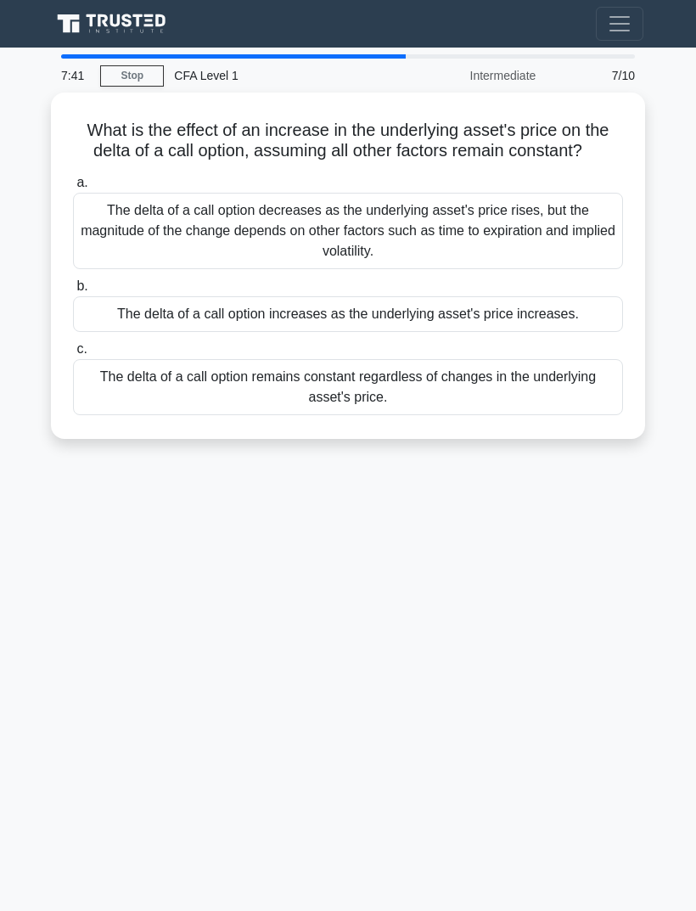
click at [87, 356] on span "c." at bounding box center [81, 348] width 10 height 14
click at [73, 355] on input "c. The delta of a call option remains constant regardless of changes in the und…" at bounding box center [73, 349] width 0 height 11
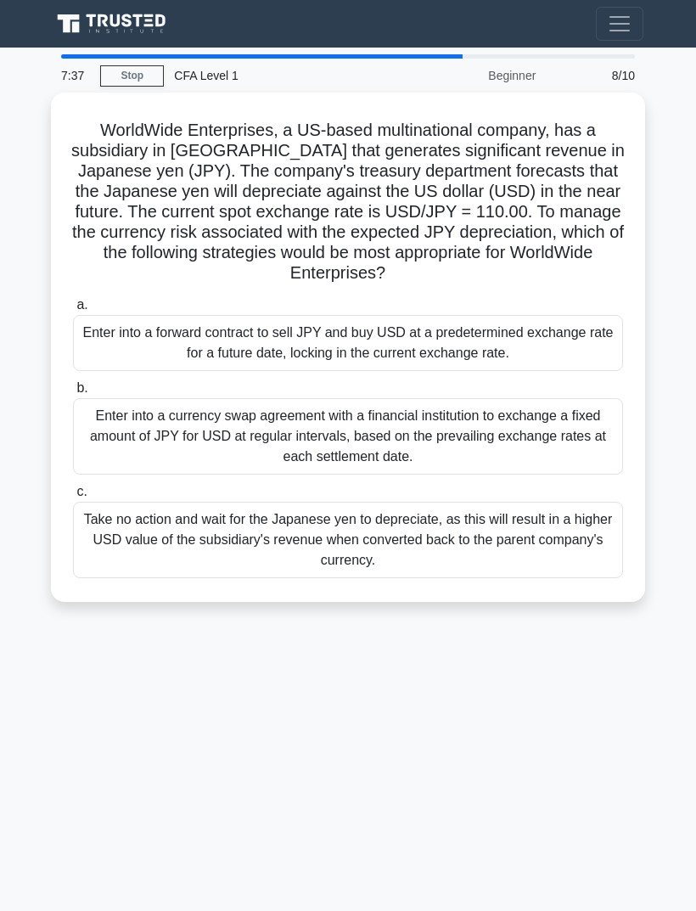
click at [83, 341] on div "Enter into a forward contract to sell JPY and buy USD at a predetermined exchan…" at bounding box center [348, 343] width 550 height 56
click at [73, 311] on input "a. Enter into a forward contract to sell JPY and buy USD at a predetermined exc…" at bounding box center [73, 305] width 0 height 11
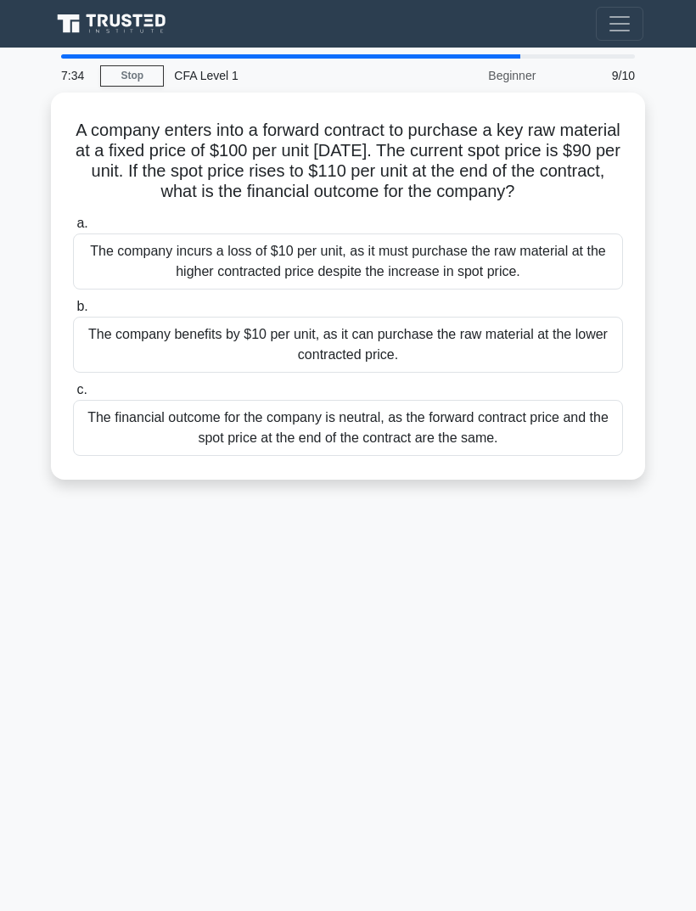
click at [81, 285] on div "The company incurs a loss of $10 per unit, as it must purchase the raw material…" at bounding box center [348, 262] width 550 height 56
click at [73, 229] on input "a. The company incurs a loss of $10 per unit, as it must purchase the raw mater…" at bounding box center [73, 223] width 0 height 11
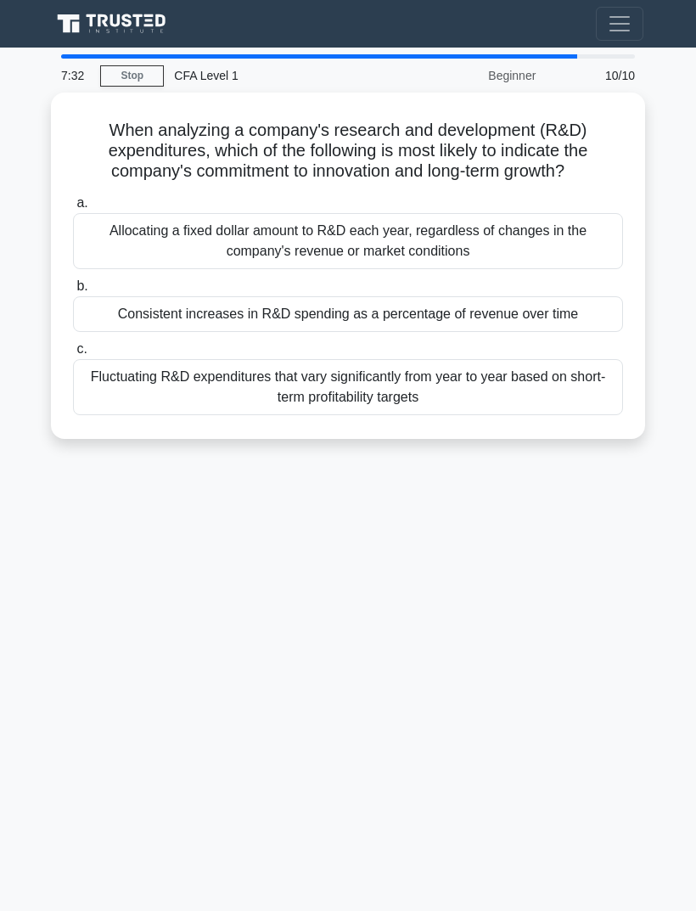
click at [87, 377] on div "Fluctuating R&D expenditures that vary significantly from year to year based on…" at bounding box center [348, 387] width 550 height 56
click at [73, 355] on input "c. Fluctuating R&D expenditures that vary significantly from year to year based…" at bounding box center [73, 349] width 0 height 11
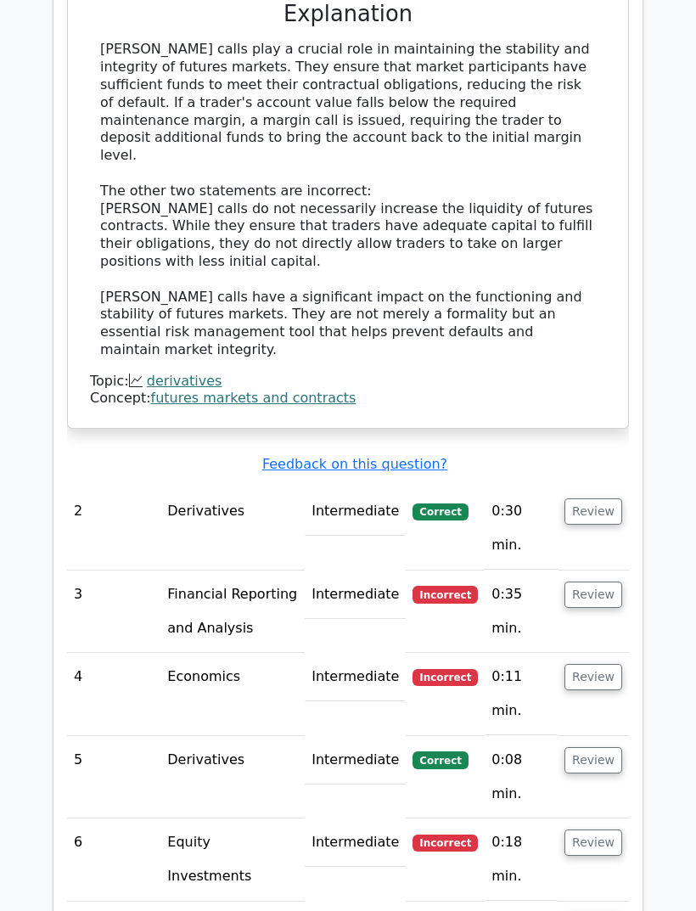
scroll to position [1796, 0]
click at [602, 498] on button "Review" at bounding box center [594, 511] width 58 height 26
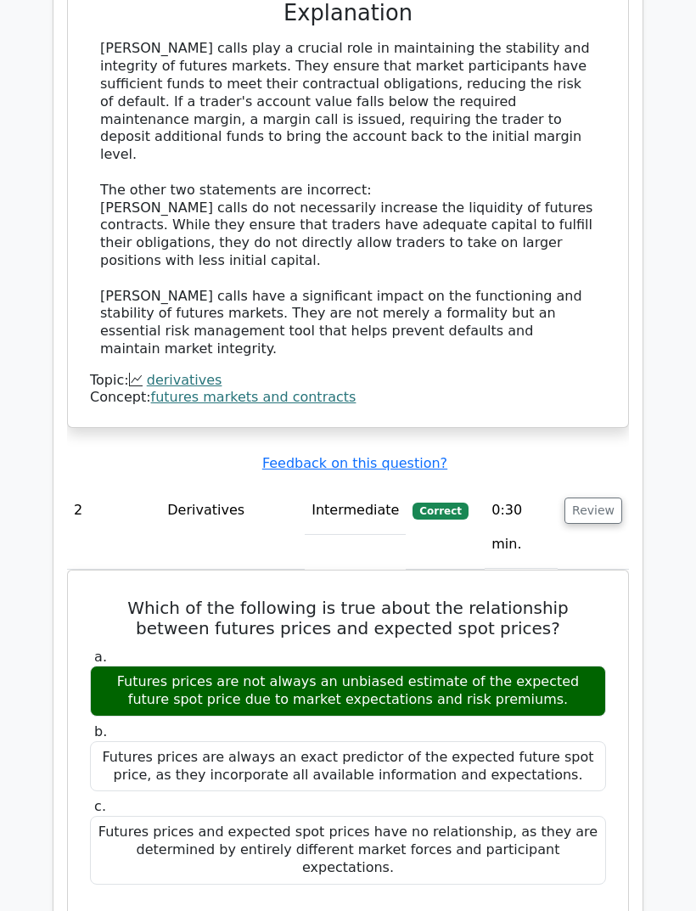
click at [606, 498] on button "Review" at bounding box center [594, 511] width 58 height 26
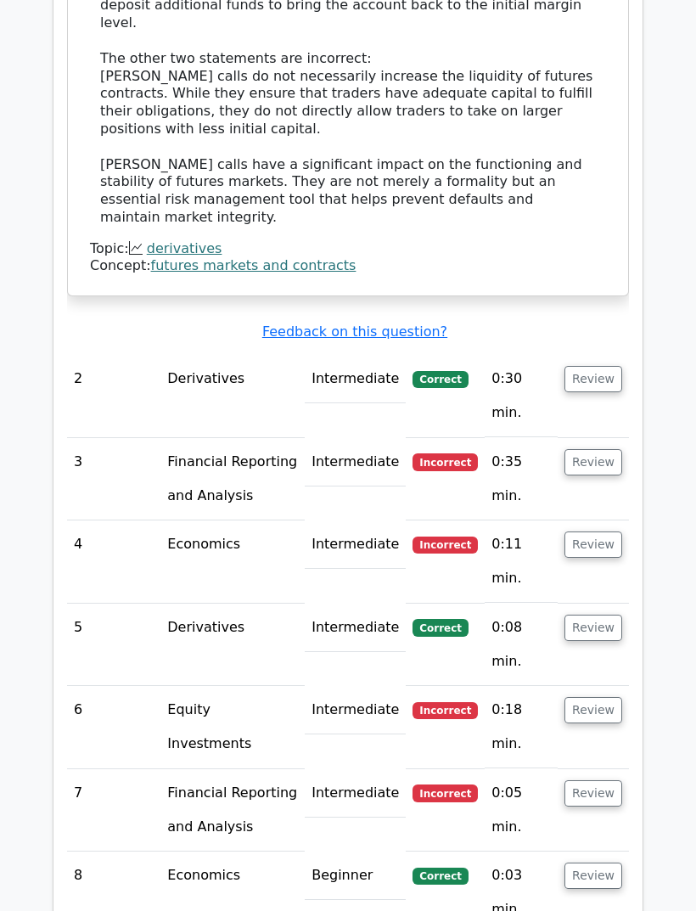
scroll to position [1927, 0]
click at [599, 449] on button "Review" at bounding box center [594, 462] width 58 height 26
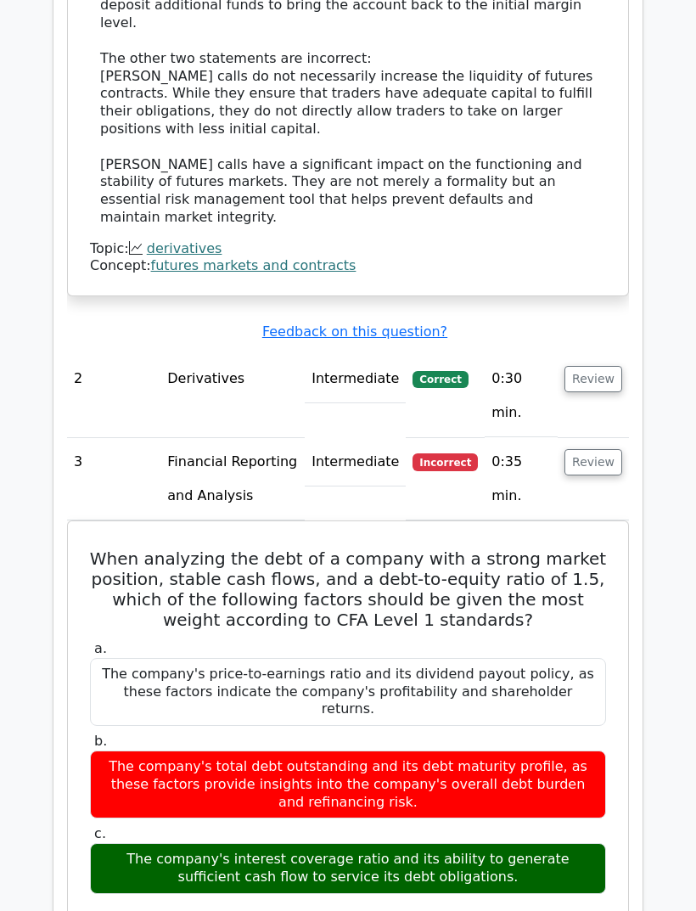
click at [597, 449] on button "Review" at bounding box center [594, 462] width 58 height 26
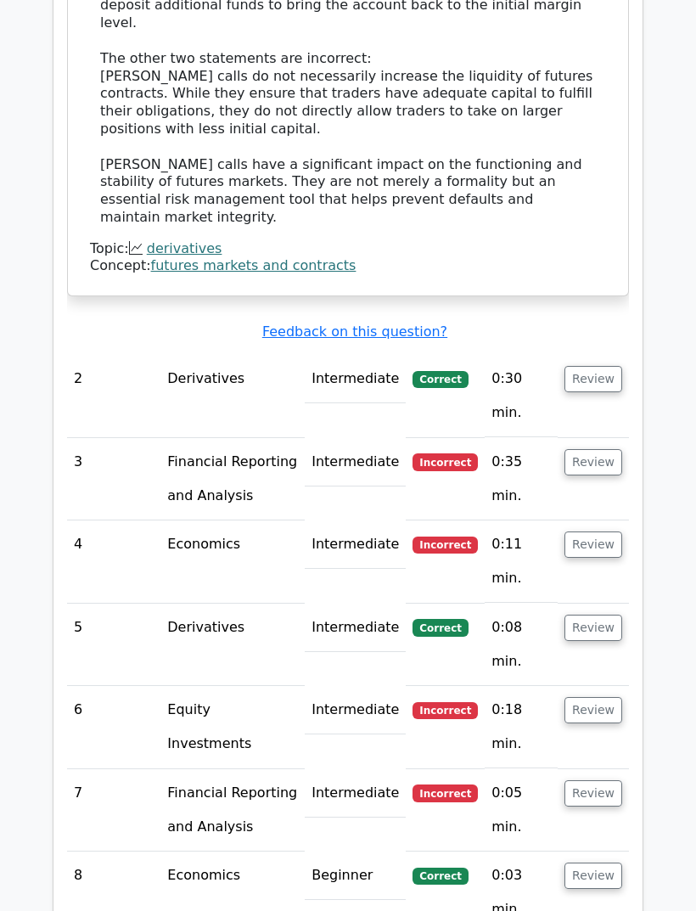
click at [603, 532] on button "Review" at bounding box center [594, 545] width 58 height 26
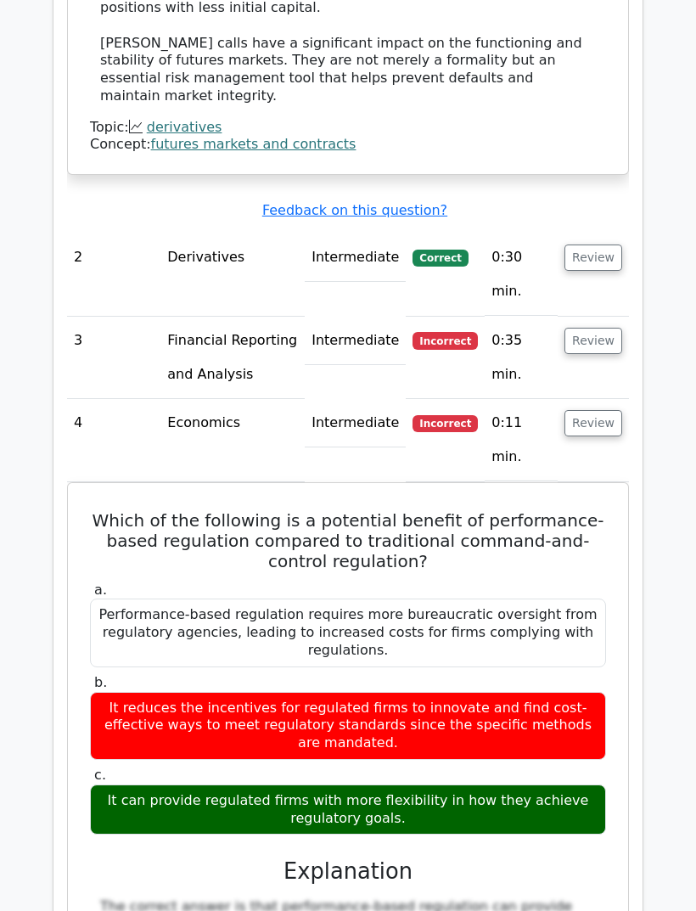
scroll to position [2049, 0]
